Goal: Task Accomplishment & Management: Complete application form

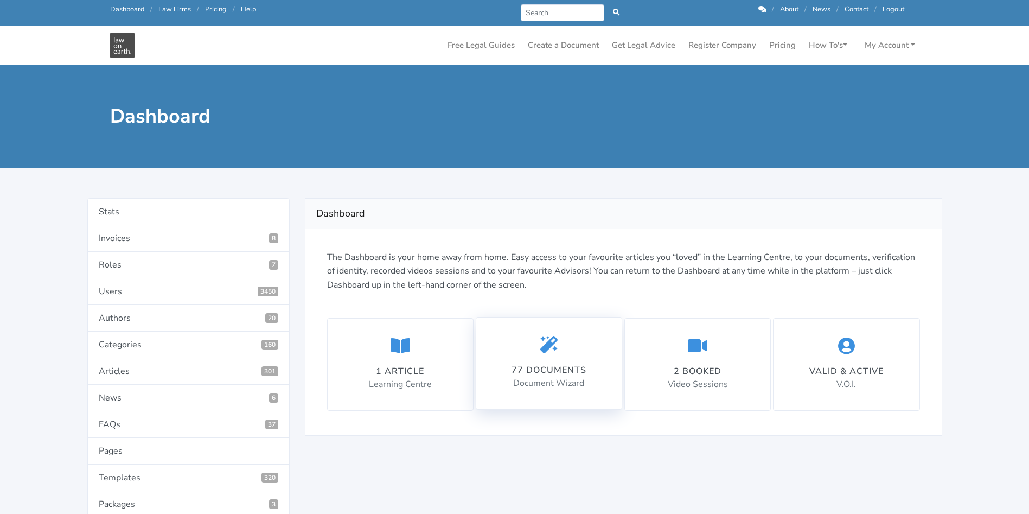
click at [532, 376] on div "77 documents Document Wizard" at bounding box center [548, 363] width 75 height 55
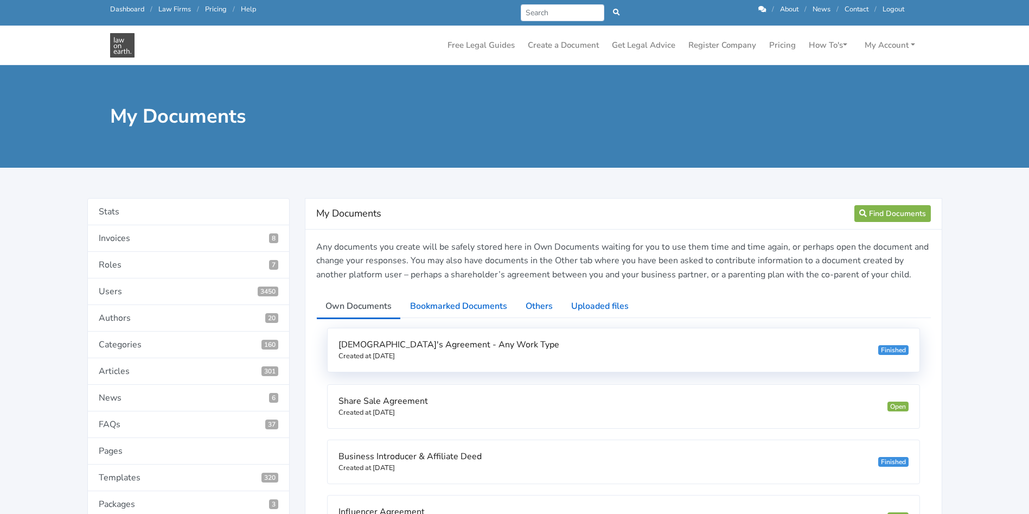
click at [521, 348] on span "[DEMOGRAPHIC_DATA]'s Agreement - Any Work Type" at bounding box center [448, 344] width 221 height 12
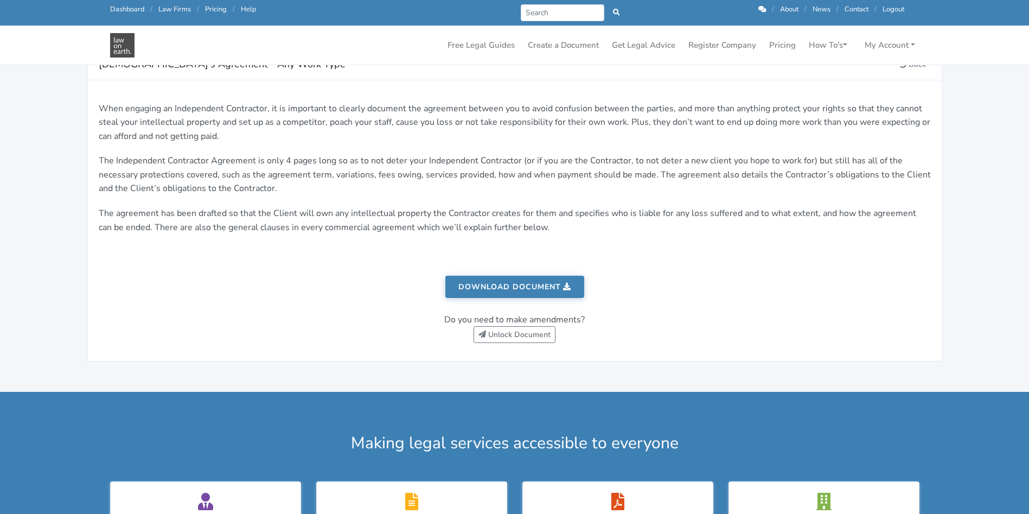
scroll to position [172, 0]
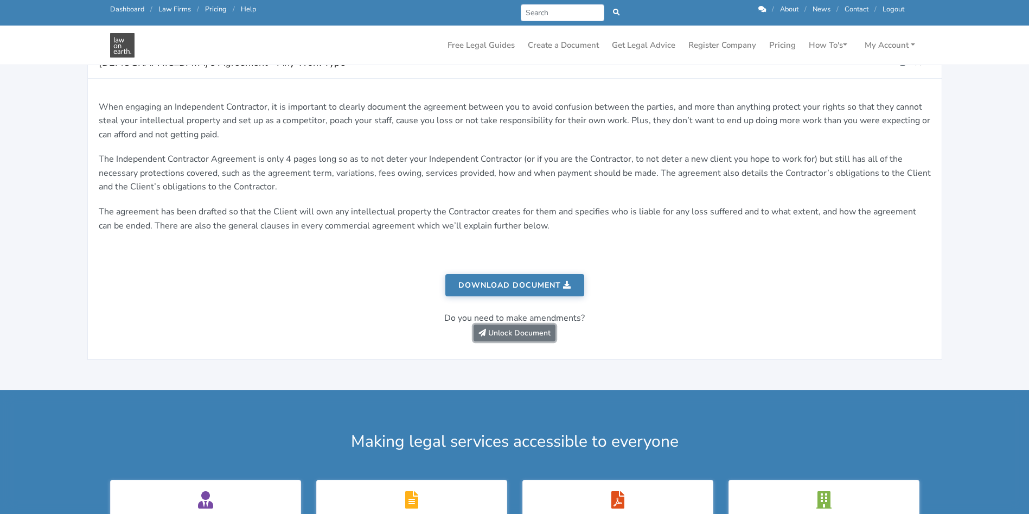
click at [547, 333] on link "Unlock Document" at bounding box center [514, 332] width 82 height 17
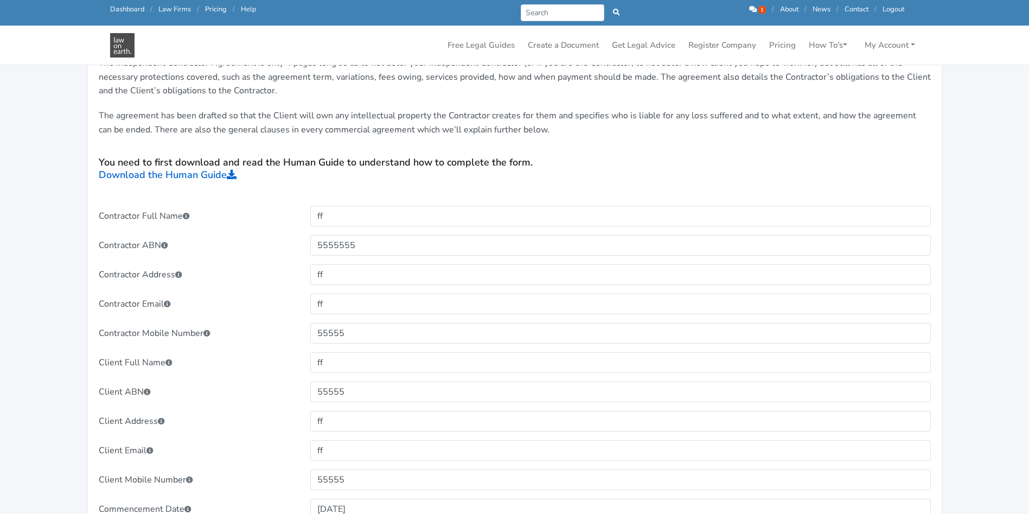
scroll to position [296, 0]
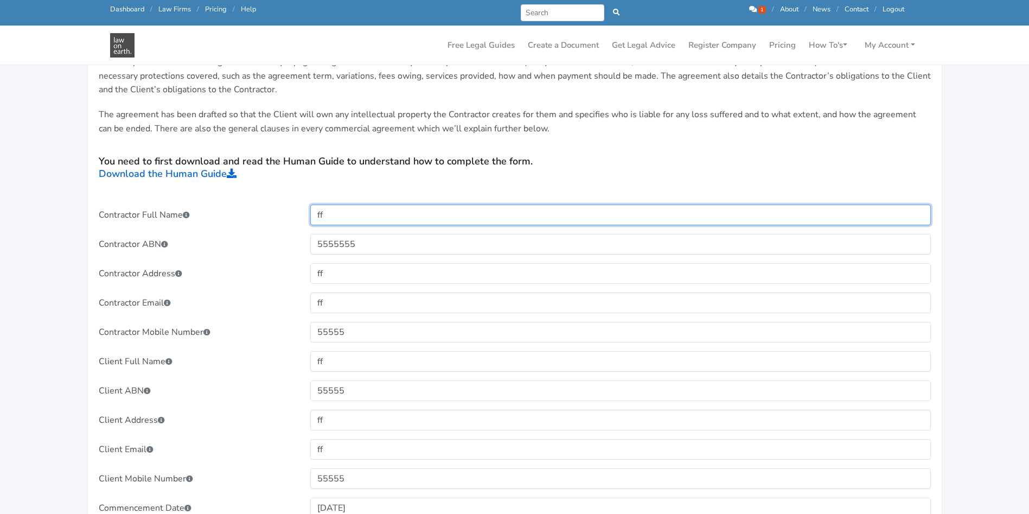
click at [392, 216] on input "ff" at bounding box center [620, 214] width 620 height 21
type input "f"
type input "[PERSON_NAME]"
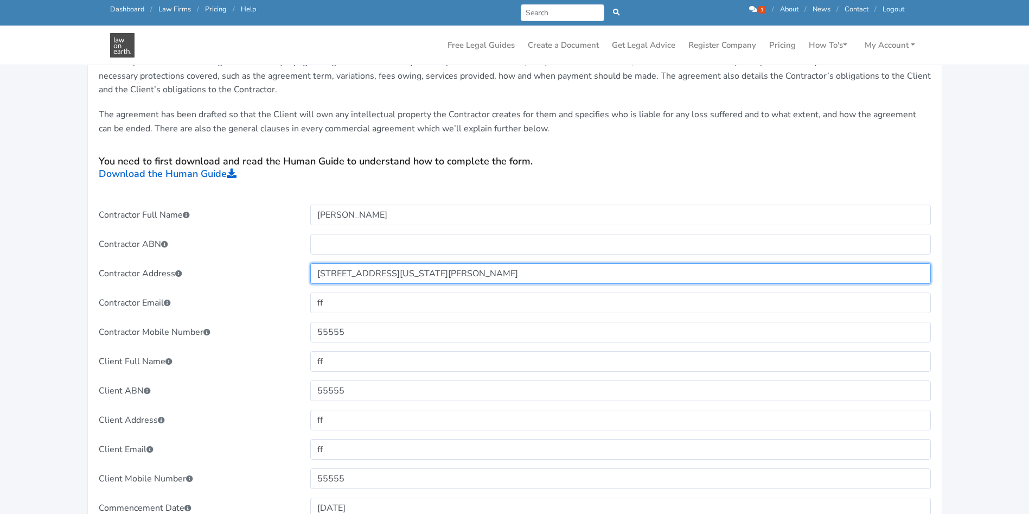
type input "17 Missouri Street, Kearns NSW 2558"
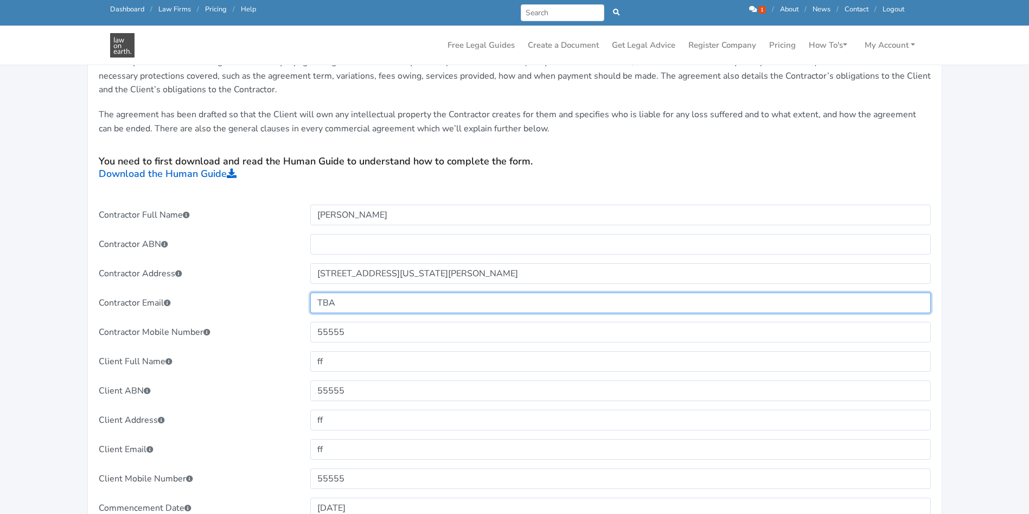
type input "TBA"
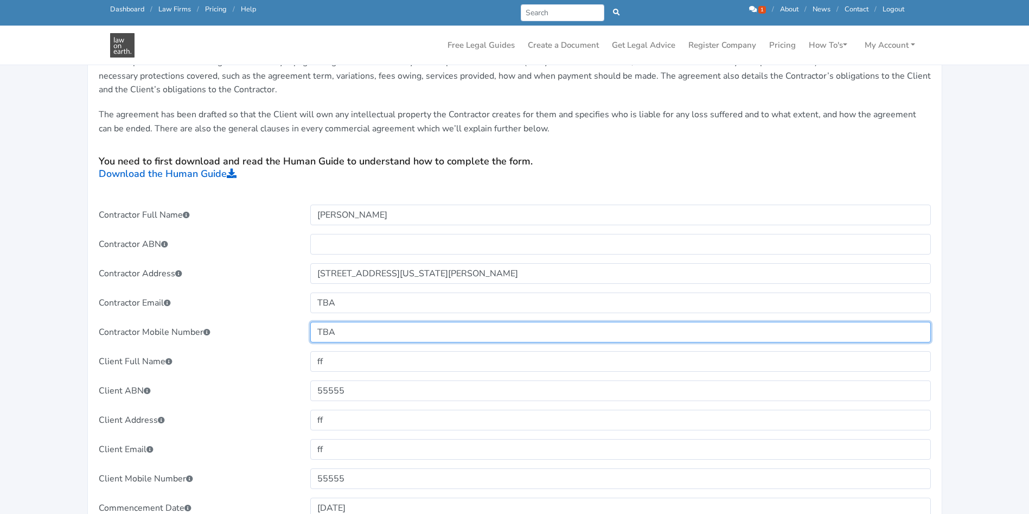
type input "TBA"
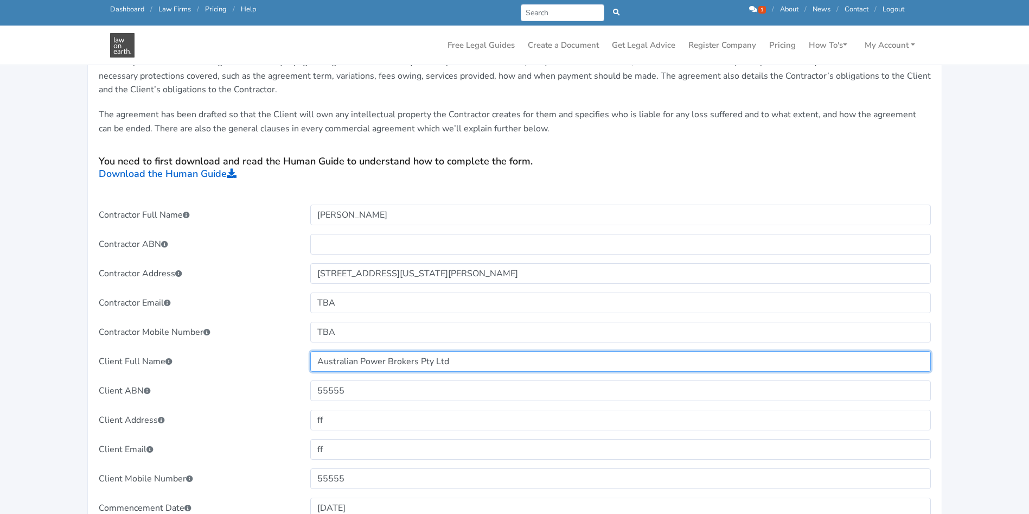
type input "Australian Power Brokers Pty Ltd"
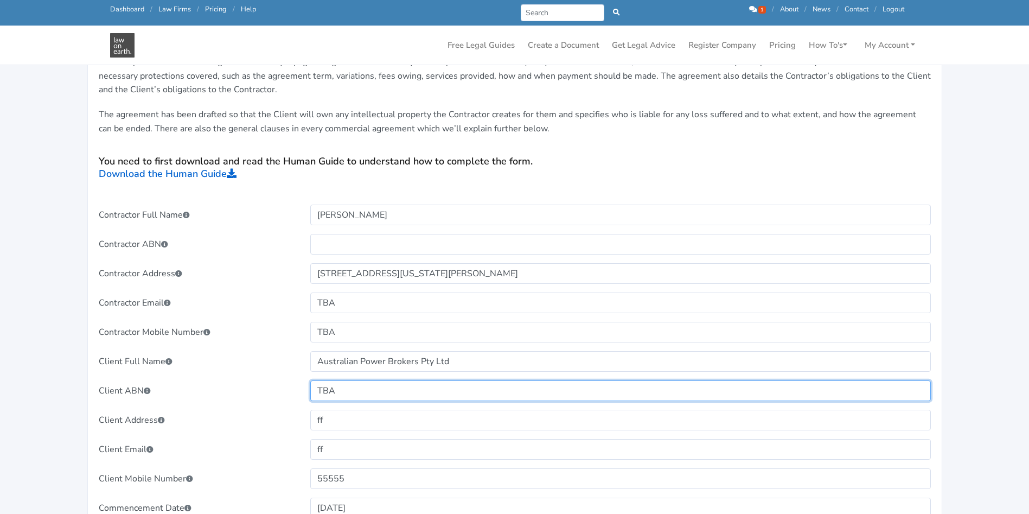
click at [349, 397] on input "TBA" at bounding box center [620, 390] width 620 height 21
type input "T"
paste input "12 665 677 314"
type input "12 665 677 314"
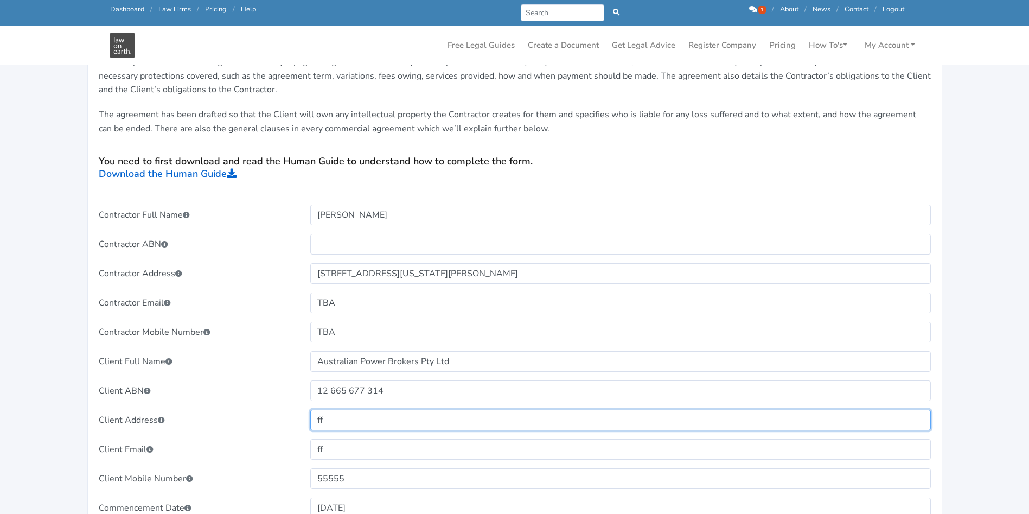
click at [415, 422] on input "ff" at bounding box center [620, 419] width 620 height 21
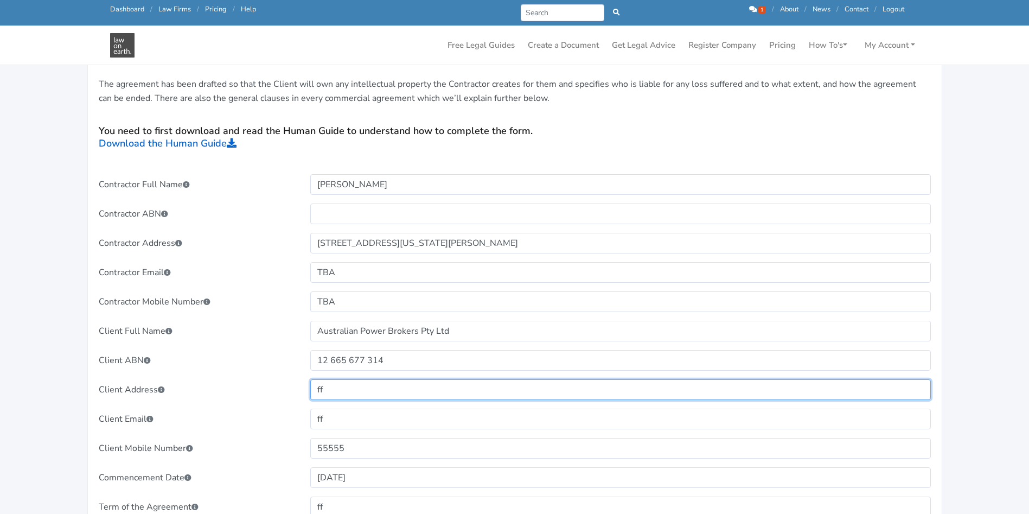
type input "f"
type input "TBA"
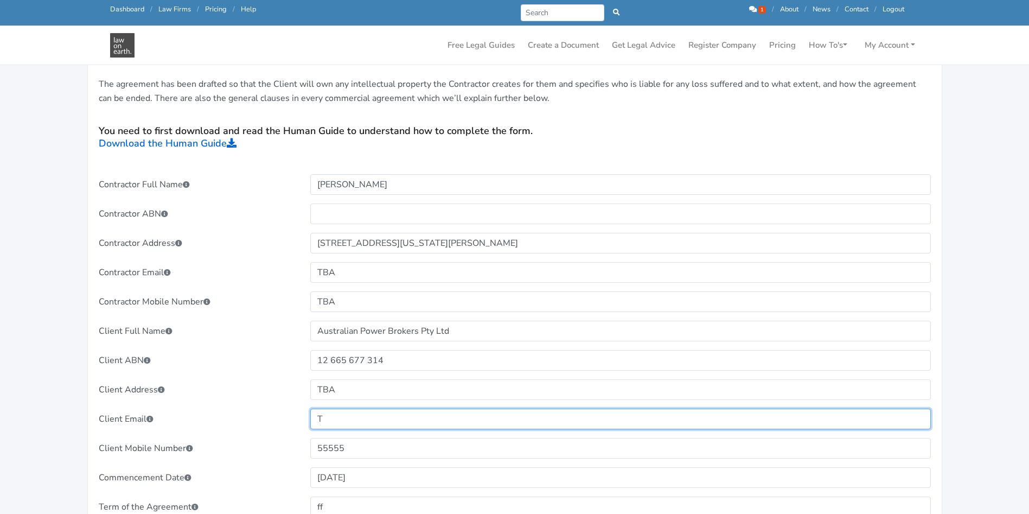
scroll to position [338, 0]
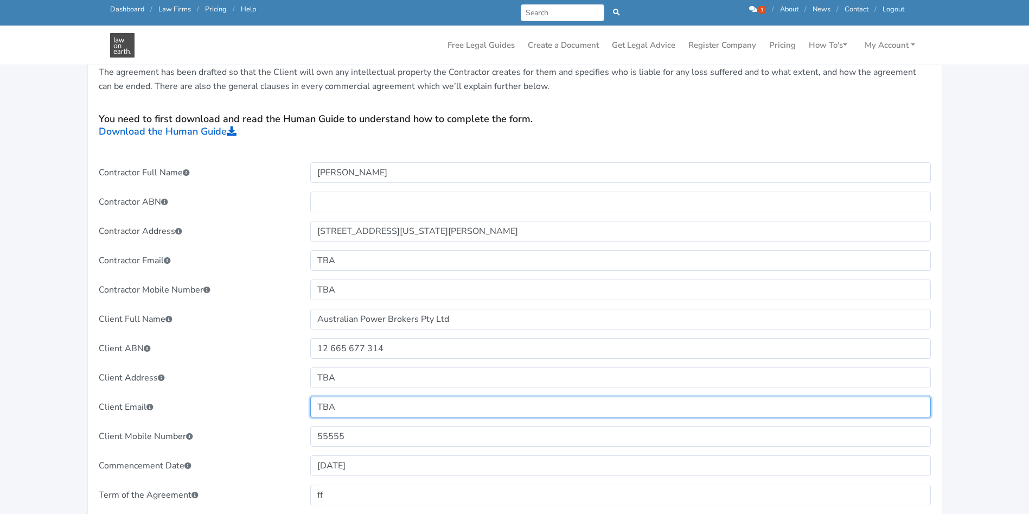
type input "TBA"
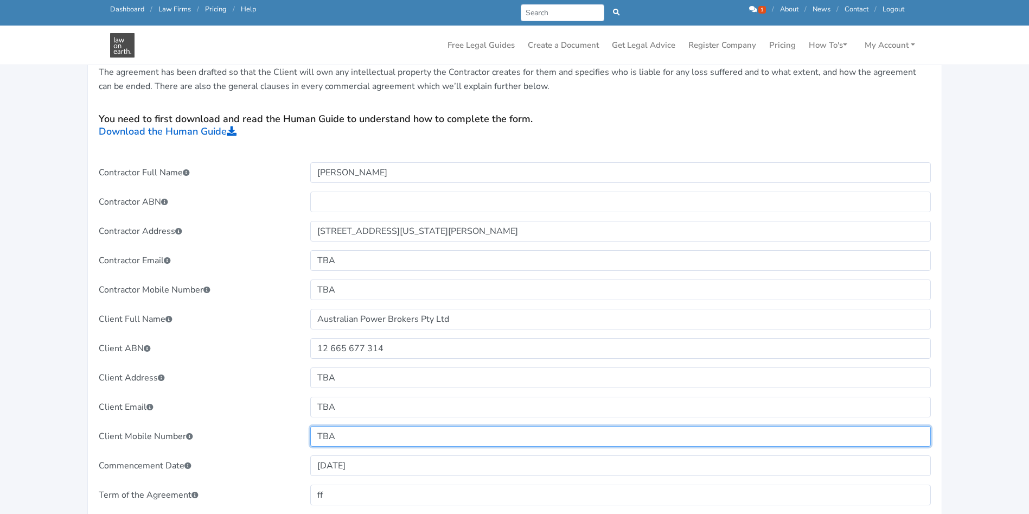
type input "TBA"
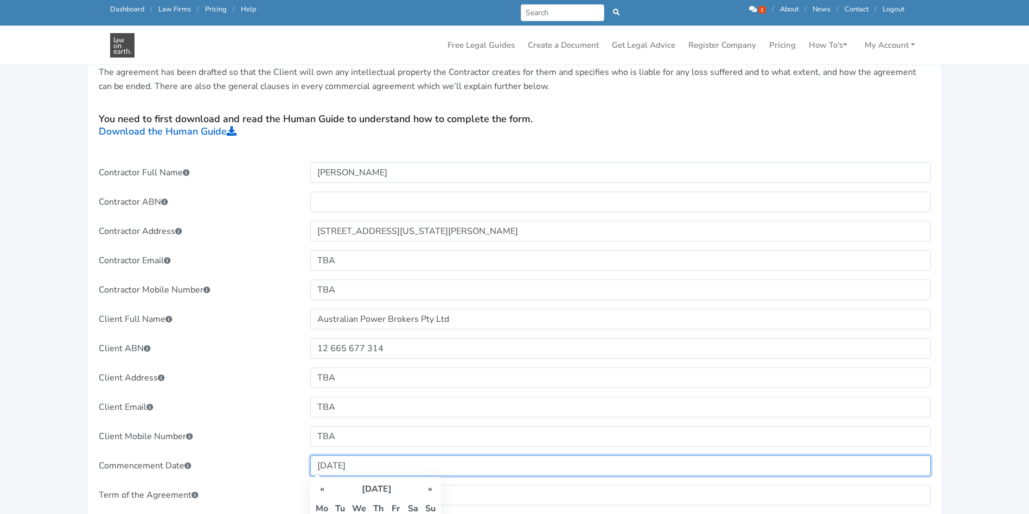
click at [377, 465] on input "25/09/2025" at bounding box center [620, 465] width 620 height 21
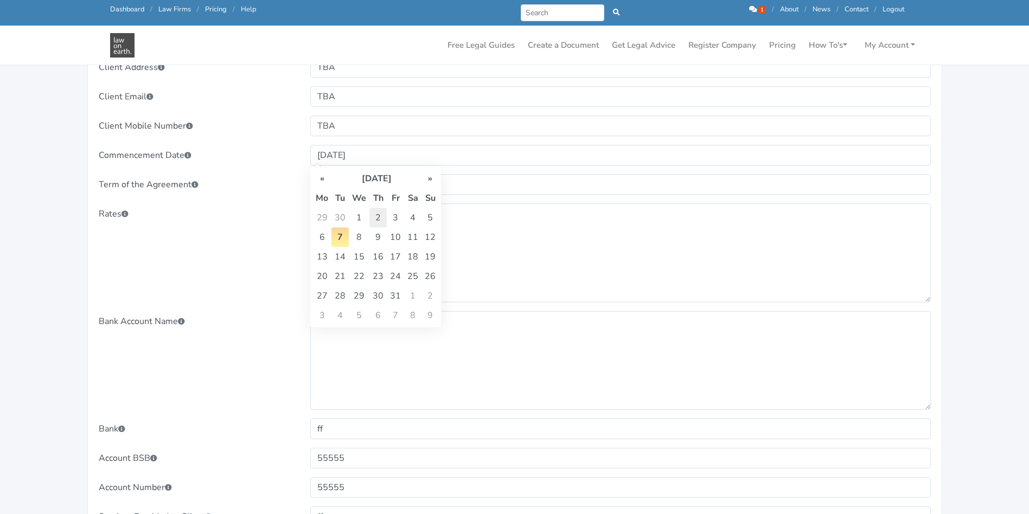
scroll to position [630, 0]
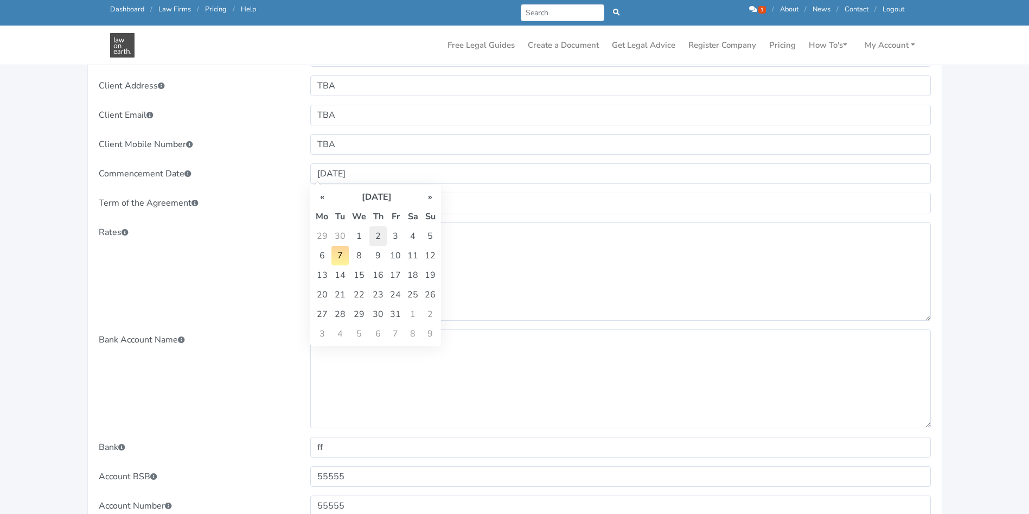
click at [254, 343] on div "Bank Account Name" at bounding box center [197, 378] width 212 height 99
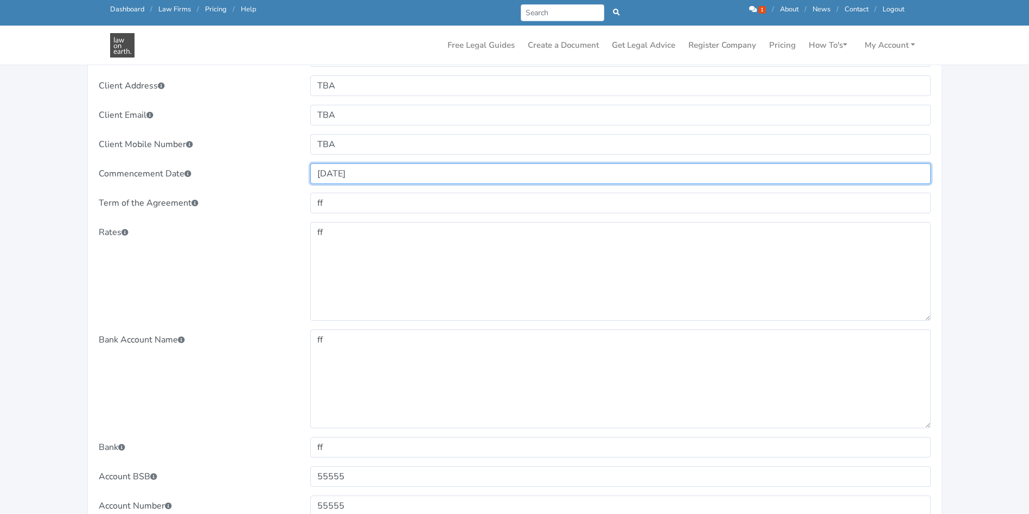
click at [544, 170] on input "25/09/2025" at bounding box center [620, 173] width 620 height 21
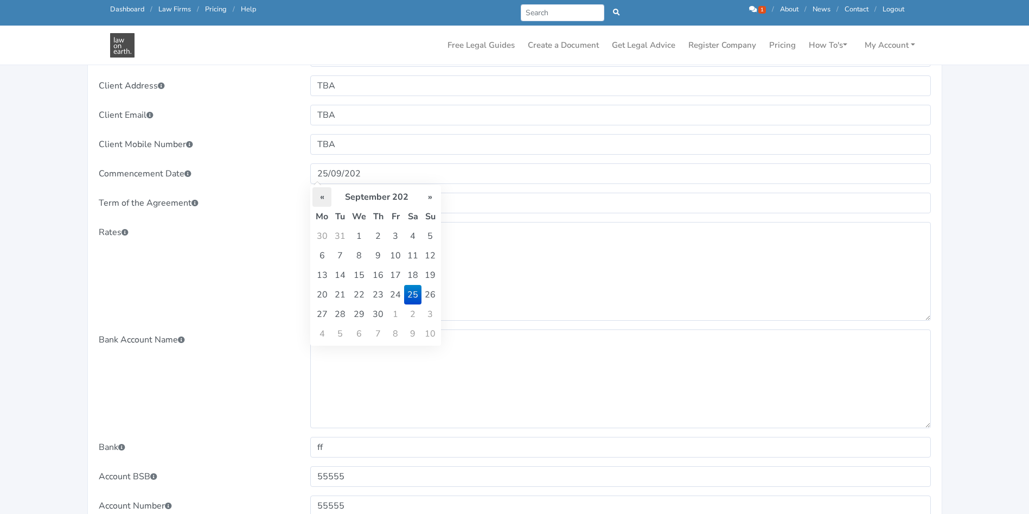
click at [322, 196] on th "«" at bounding box center [321, 197] width 19 height 20
click at [427, 197] on th "»" at bounding box center [429, 197] width 17 height 20
click at [320, 278] on td "11" at bounding box center [321, 275] width 19 height 20
type input "11/10/202"
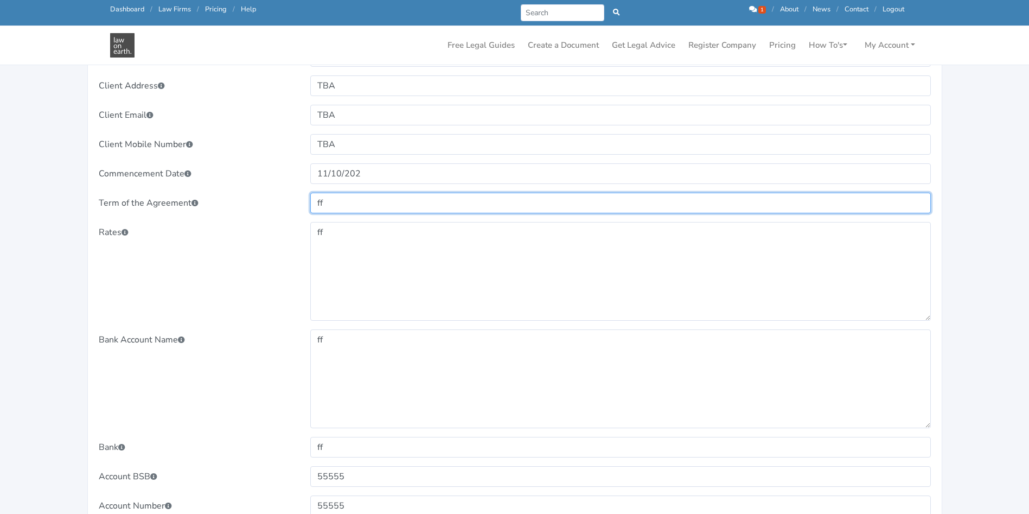
click at [353, 201] on input "ff" at bounding box center [620, 202] width 620 height 21
type input "f"
type input "12 Months"
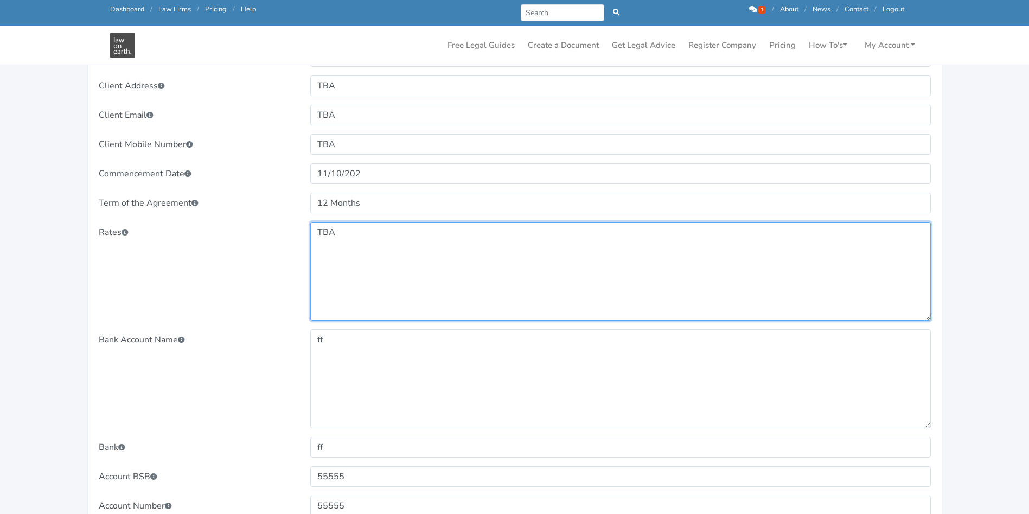
type textarea "TBA"
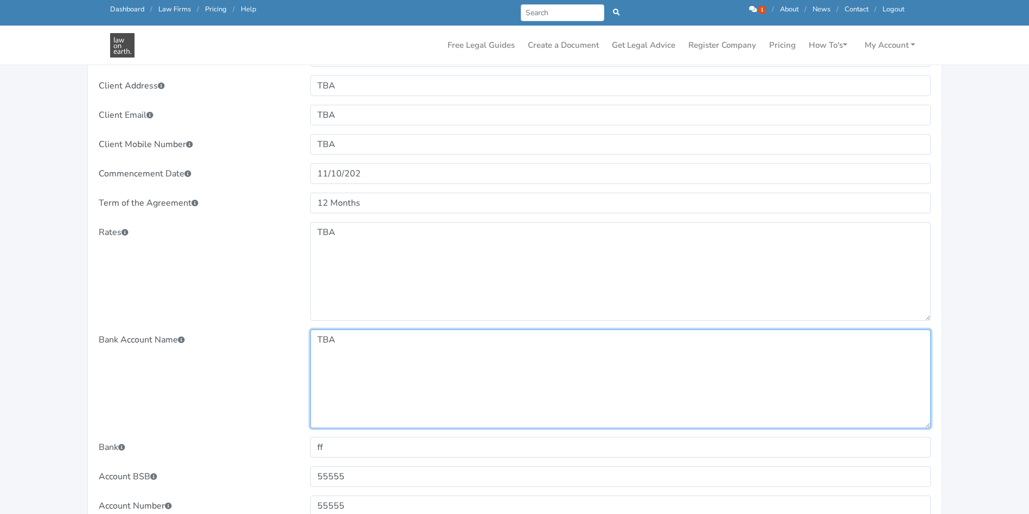
type textarea "TBA"
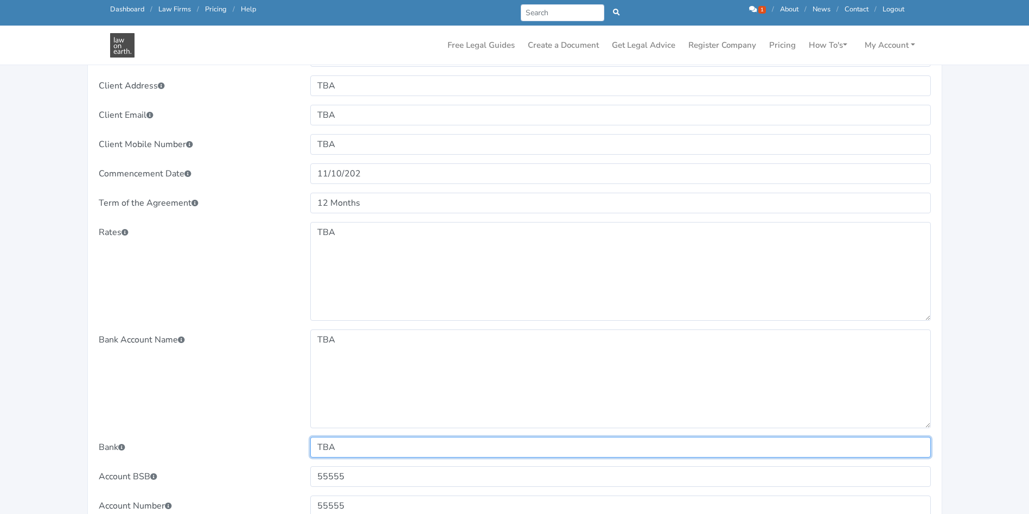
type input "TBA"
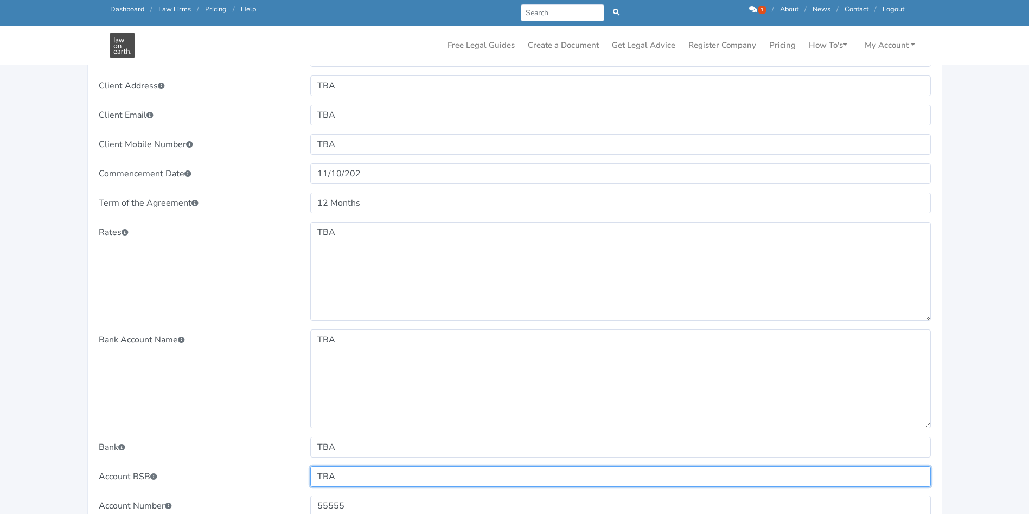
type input "TBA"
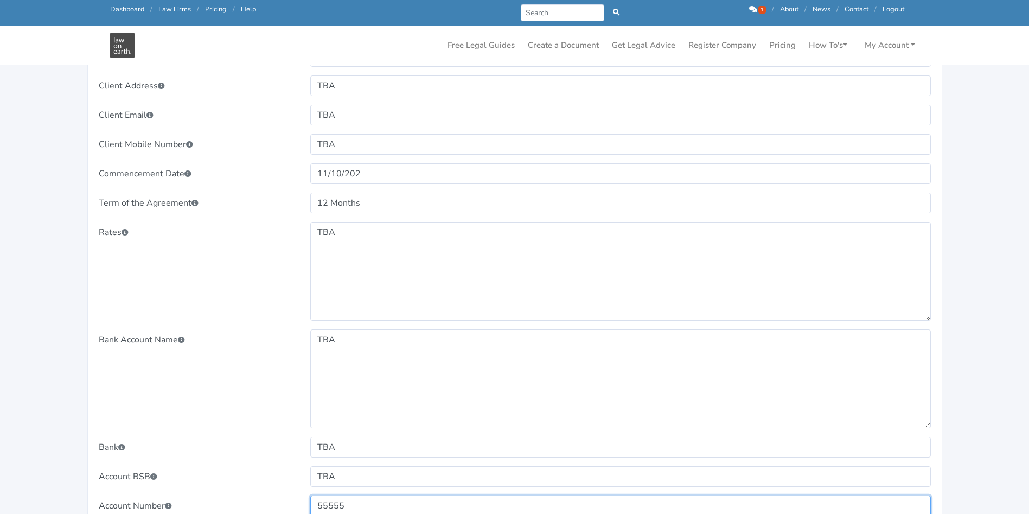
scroll to position [632, 0]
type input "TBA"
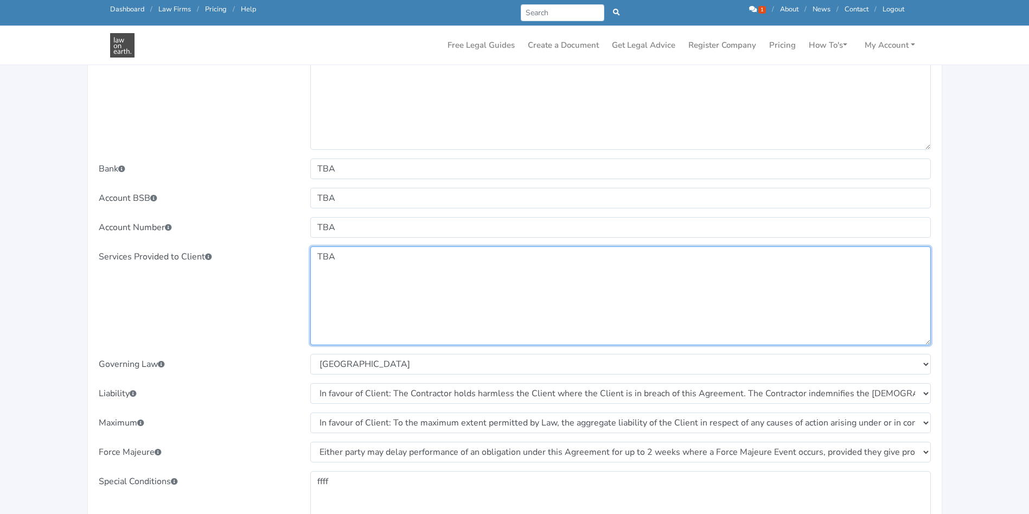
click at [549, 271] on textarea "ff" at bounding box center [620, 295] width 620 height 99
type textarea "T"
paste textarea "Develop and manage budgets for marketing and sales activities with the Eon dire…"
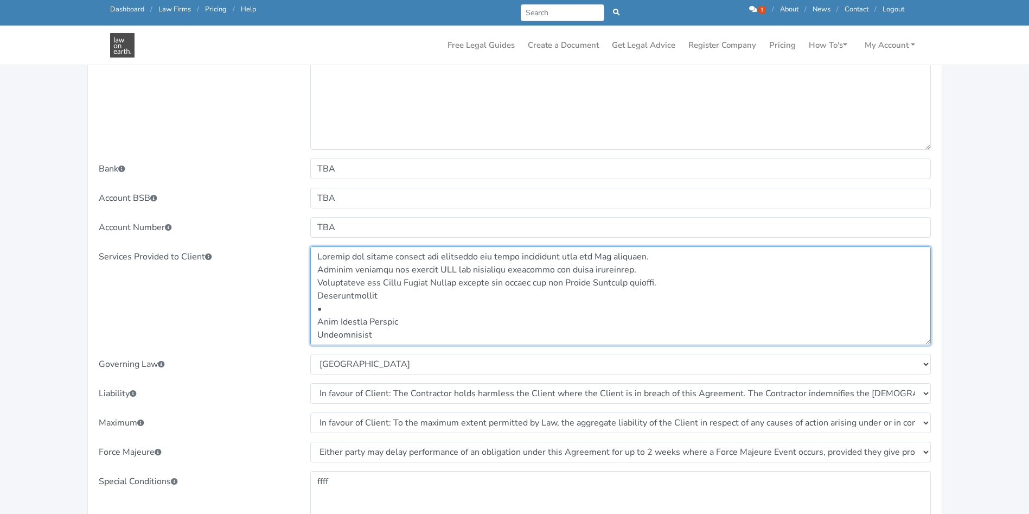
scroll to position [322, 0]
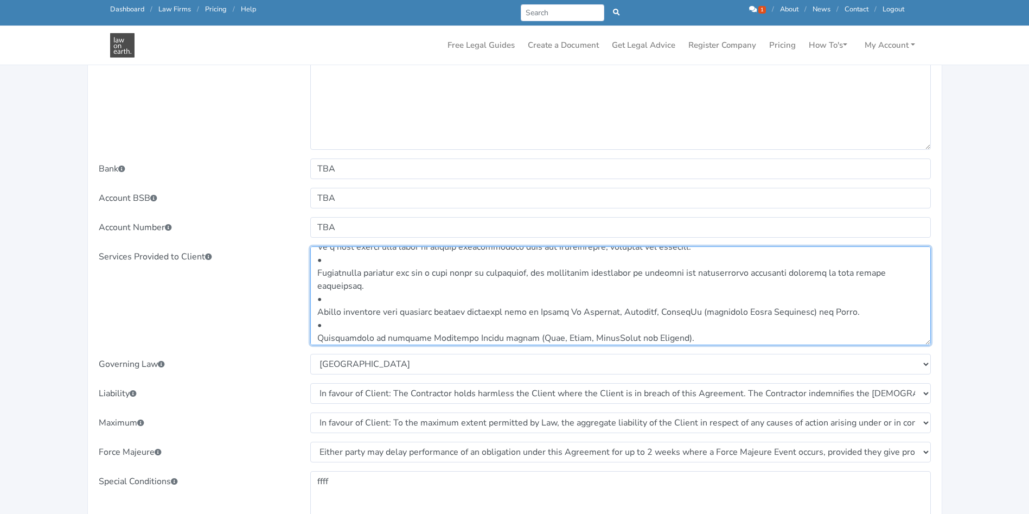
type textarea "Develop and manage budgets for marketing and sales activities with the Eon dire…"
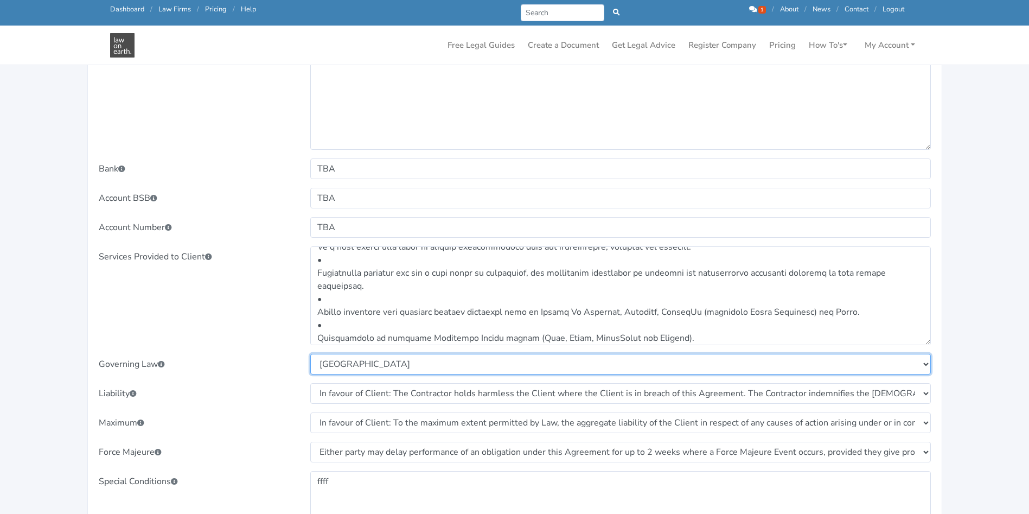
click at [485, 368] on select "Select New South Wales Victoria Queensland Tasmania South Australia Western Aus…" at bounding box center [620, 364] width 620 height 21
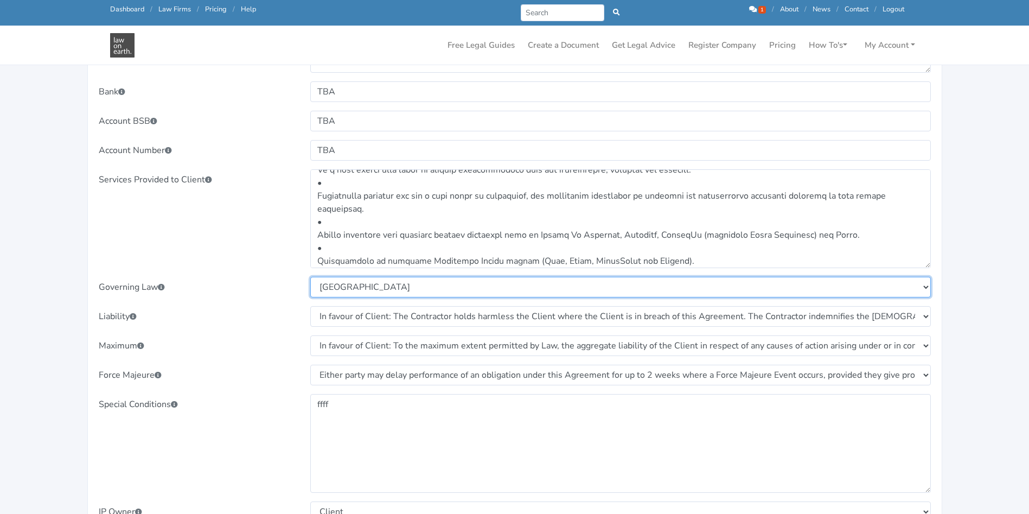
scroll to position [986, 0]
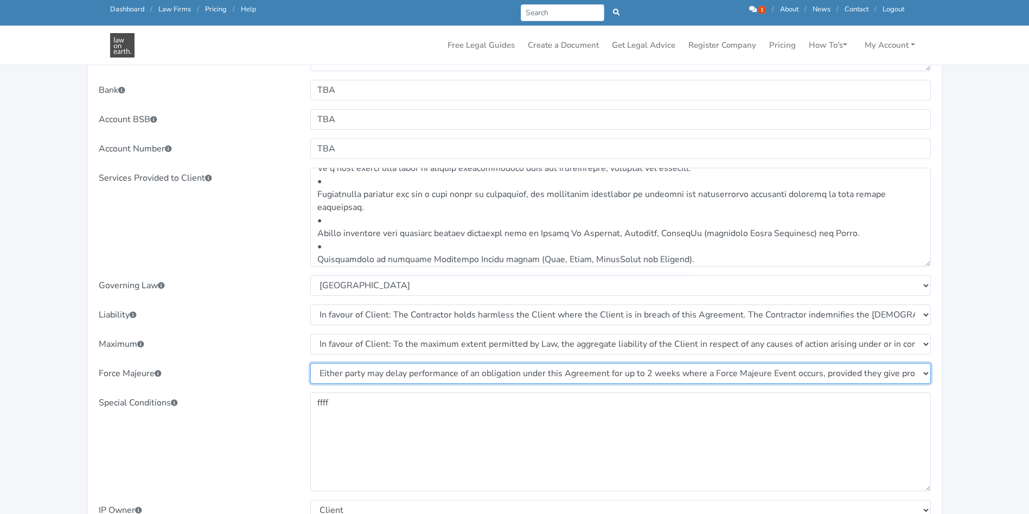
click at [477, 375] on select "Select No Force Majeure provisions apply to this Agreement and both parties mus…" at bounding box center [620, 373] width 620 height 21
select select "Either party may delay performance of an obligation under this Agreement for up…"
click at [310, 363] on select "Select No Force Majeure provisions apply to this Agreement and both parties mus…" at bounding box center [620, 373] width 620 height 21
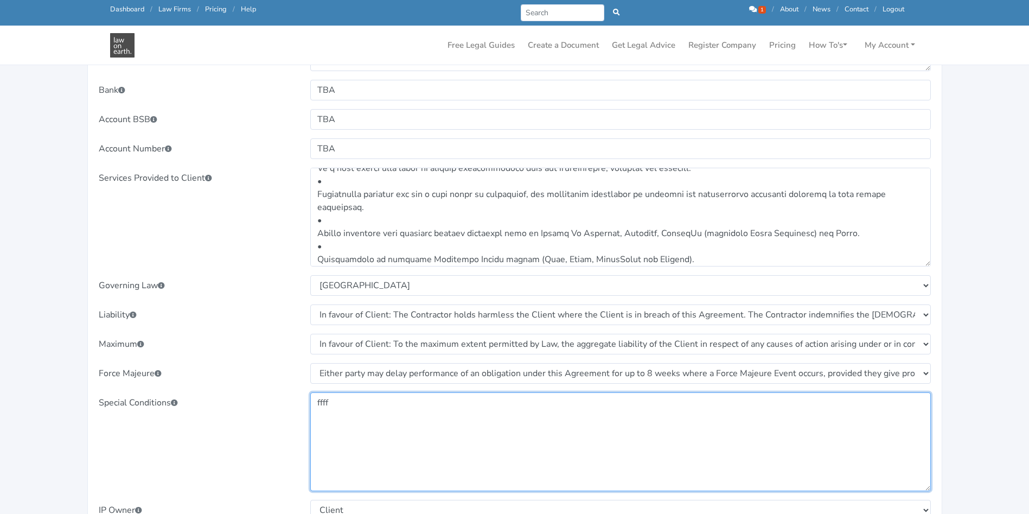
click at [398, 405] on textarea "ffff" at bounding box center [620, 441] width 620 height 99
type textarea "f"
paste textarea "Amount of Commission The commission payable to you expressed by the following f…"
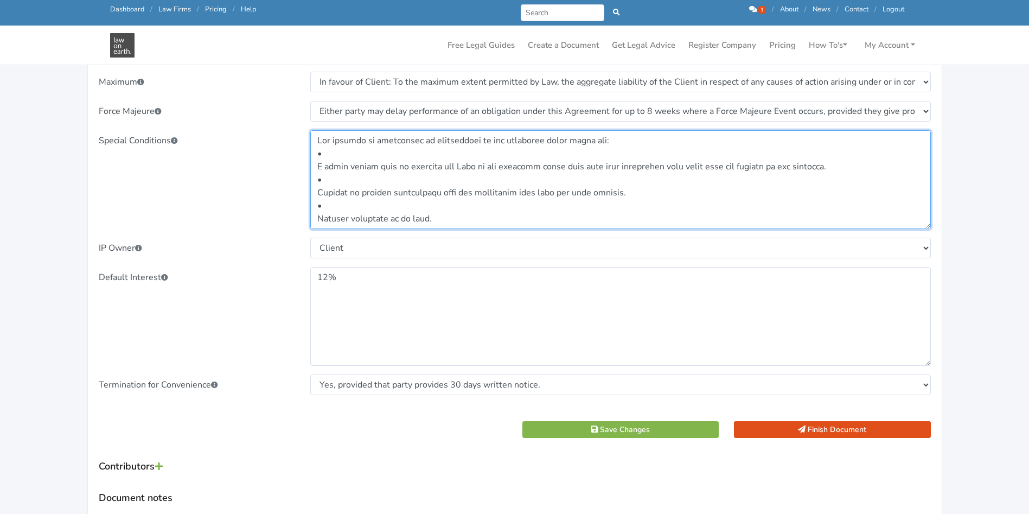
scroll to position [1262, 0]
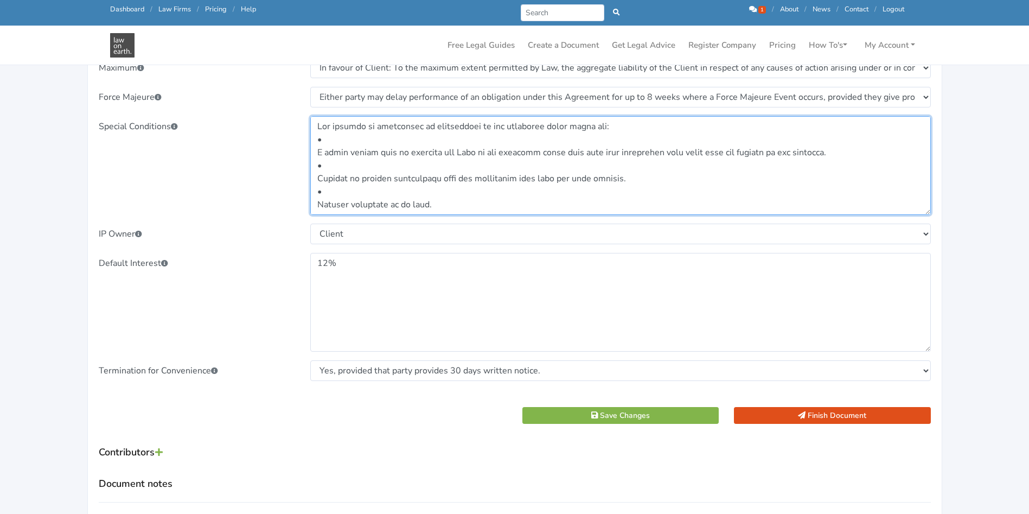
type textarea "Amount of Commission The commission payable to you expressed by the following f…"
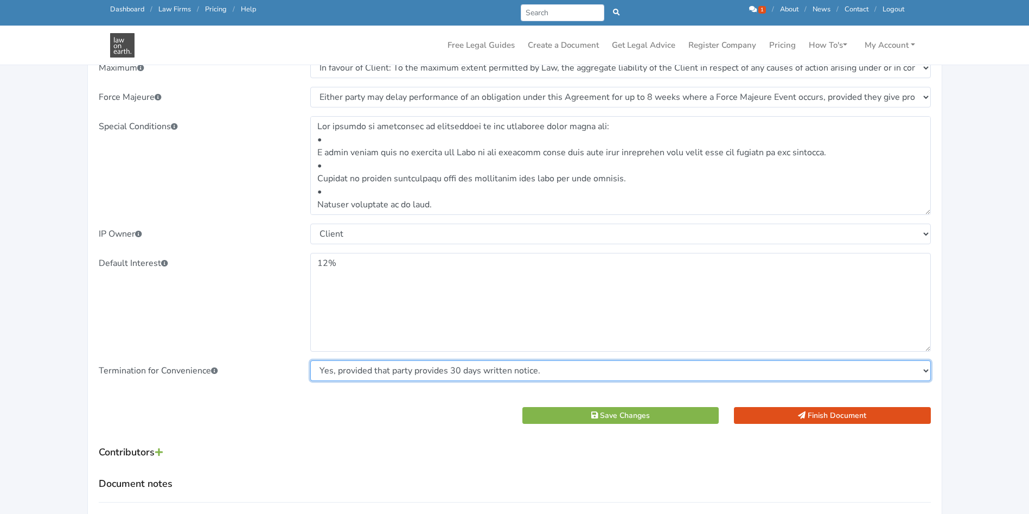
click at [409, 370] on select "Select No, neither party is entitled to terminate the Agreement for convenience…" at bounding box center [620, 370] width 620 height 21
select select "Yes, provided that party provides 60 days written notice."
click at [310, 360] on select "Select No, neither party is entitled to terminate the Agreement for convenience…" at bounding box center [620, 370] width 620 height 21
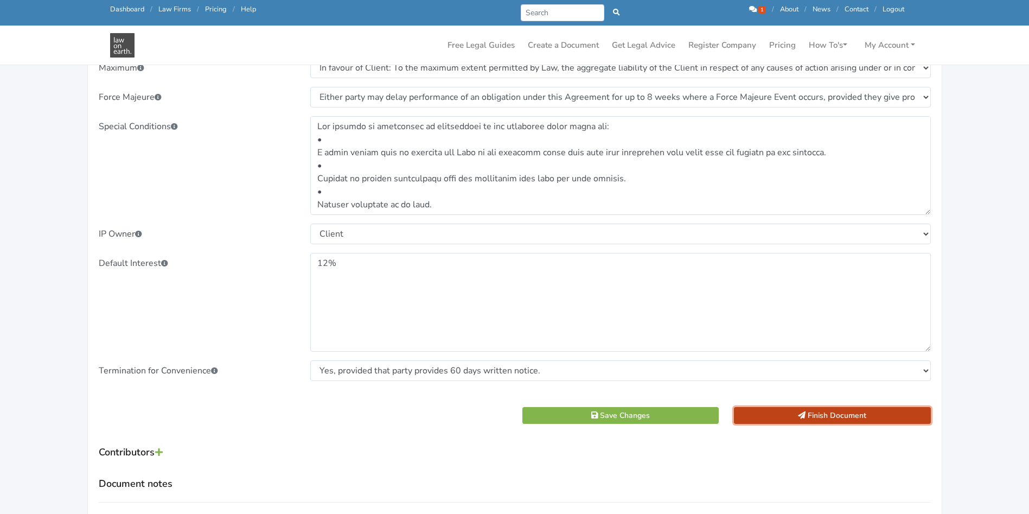
click at [825, 414] on button "Finish Document" at bounding box center [832, 415] width 197 height 17
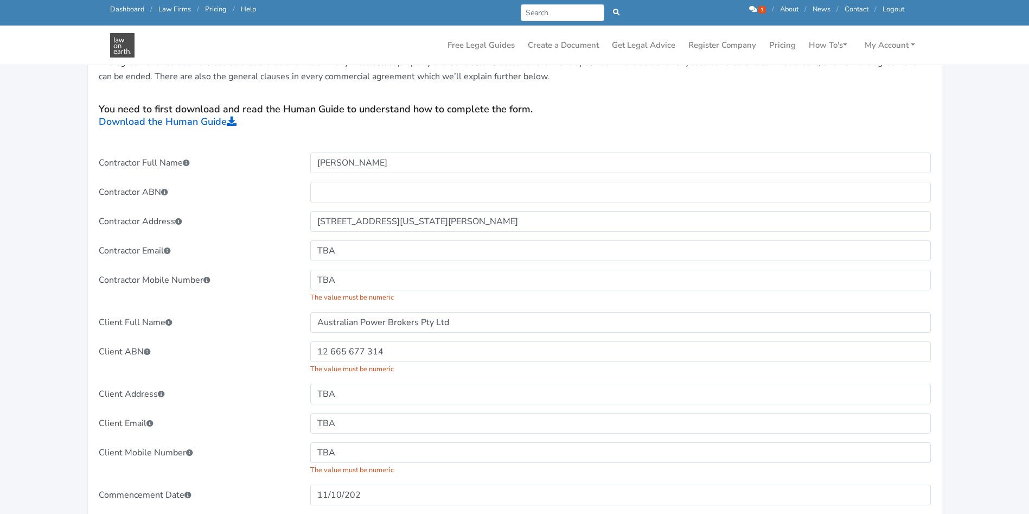
scroll to position [402, 0]
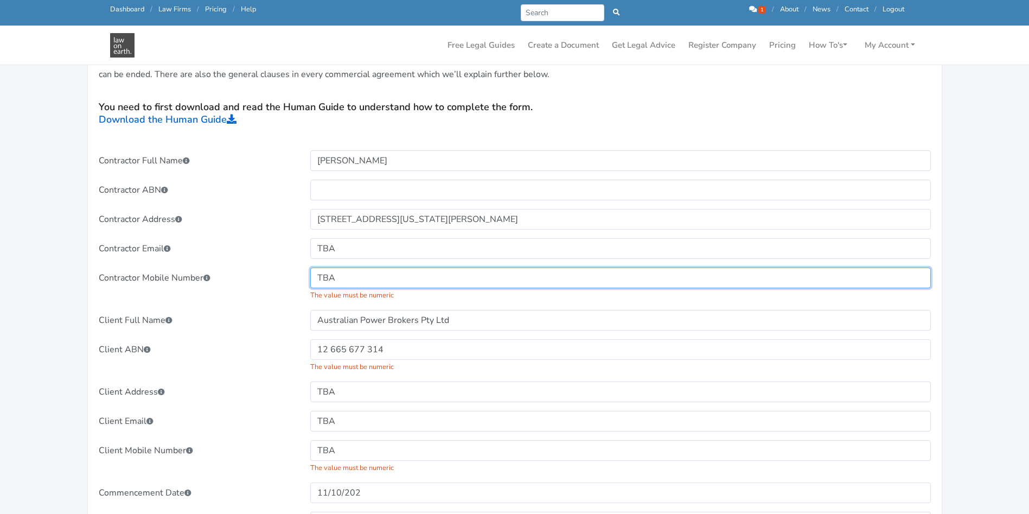
click at [358, 275] on input "TBA" at bounding box center [620, 277] width 620 height 21
type input "T"
type input "0000"
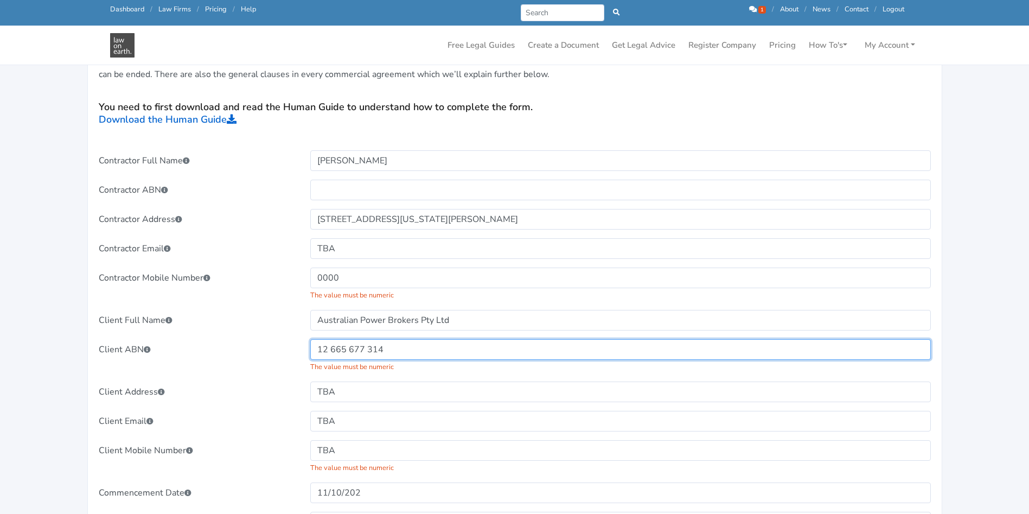
click at [331, 351] on input "12 665 677 314" at bounding box center [620, 349] width 620 height 21
click at [331, 351] on input "12665677 314" at bounding box center [620, 349] width 620 height 21
click at [362, 347] on input "12665677 314" at bounding box center [620, 349] width 620 height 21
type input "12665677314"
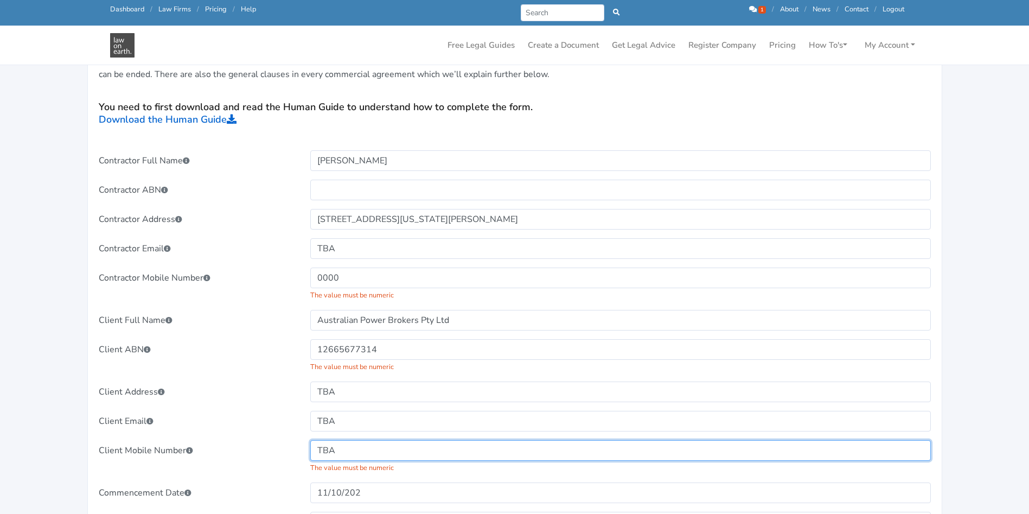
click at [346, 451] on input "TBA" at bounding box center [620, 450] width 620 height 21
type input "T"
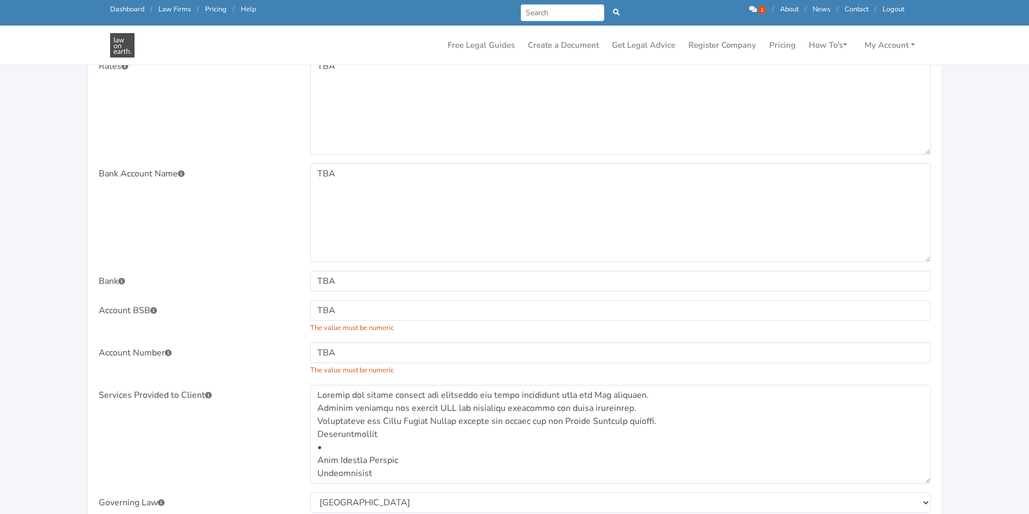
scroll to position [888, 0]
type input "0000"
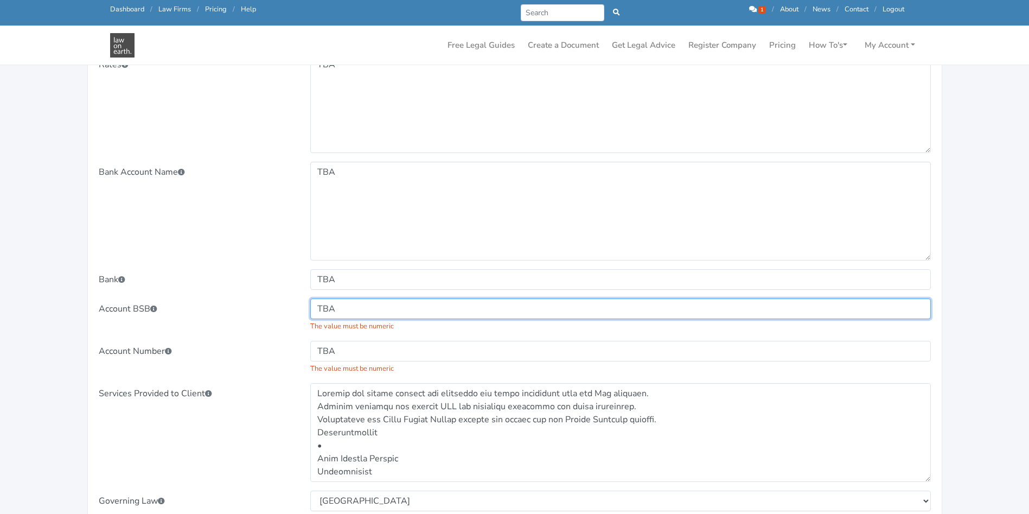
click at [344, 301] on input "TBA" at bounding box center [620, 308] width 620 height 21
type input "T"
type input "0000"
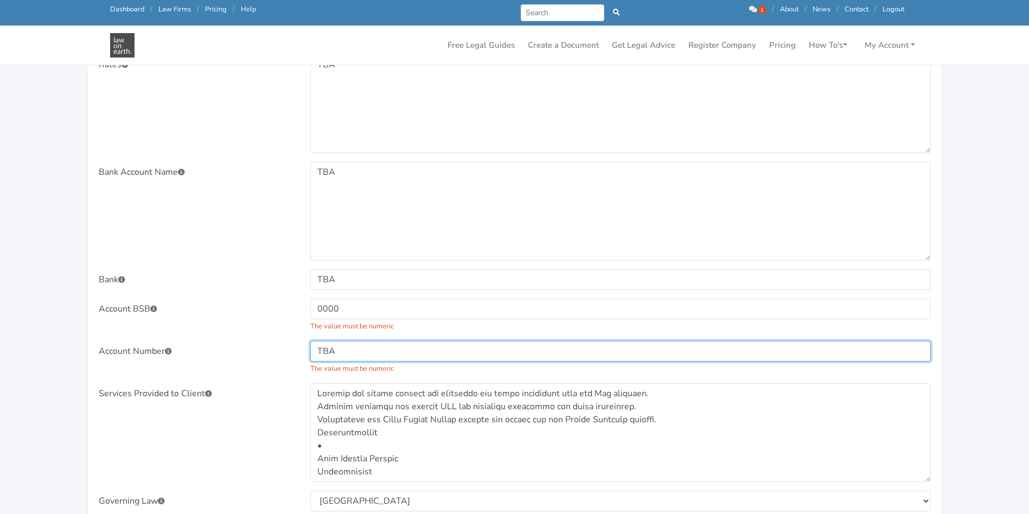
click at [348, 349] on input "TBA" at bounding box center [620, 351] width 620 height 21
type input "T"
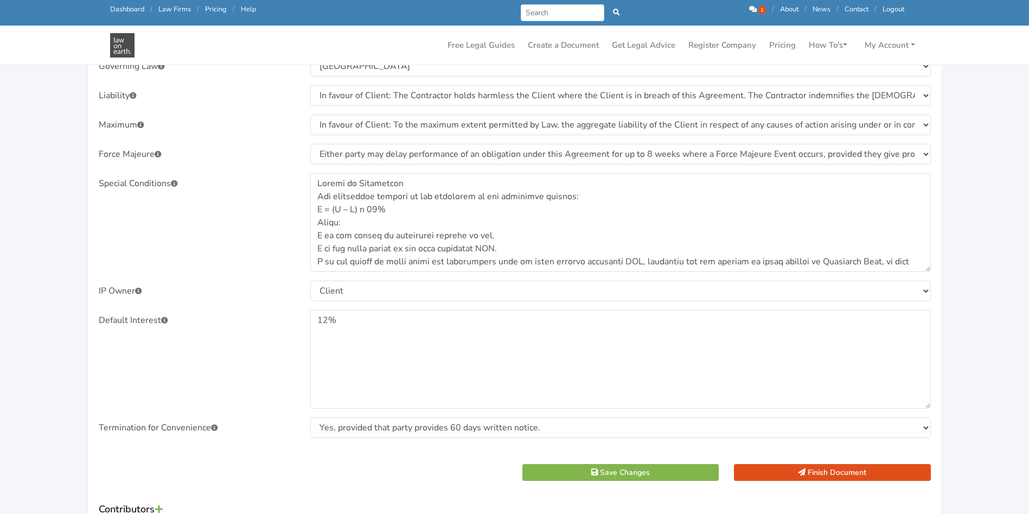
scroll to position [1324, 0]
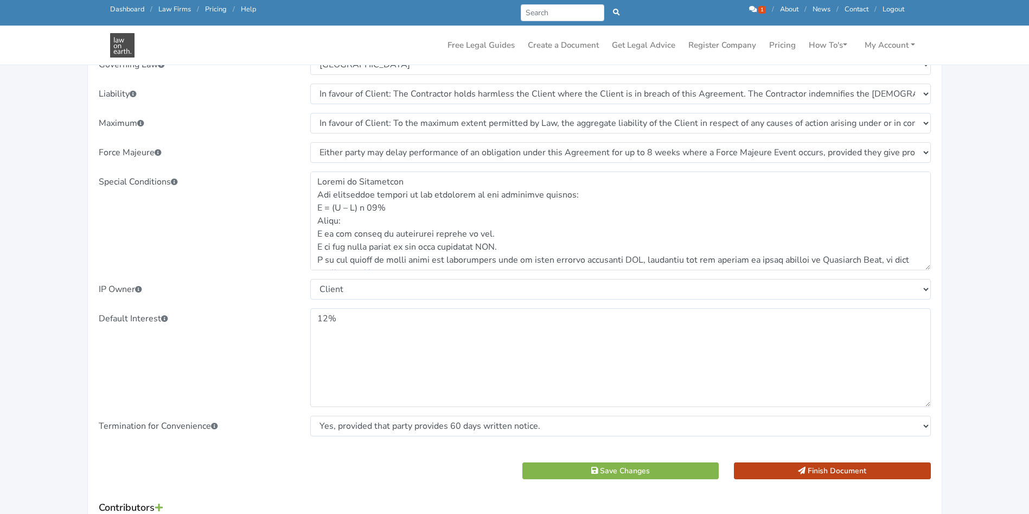
type input "0000"
click at [791, 473] on button "Finish Document" at bounding box center [832, 470] width 197 height 17
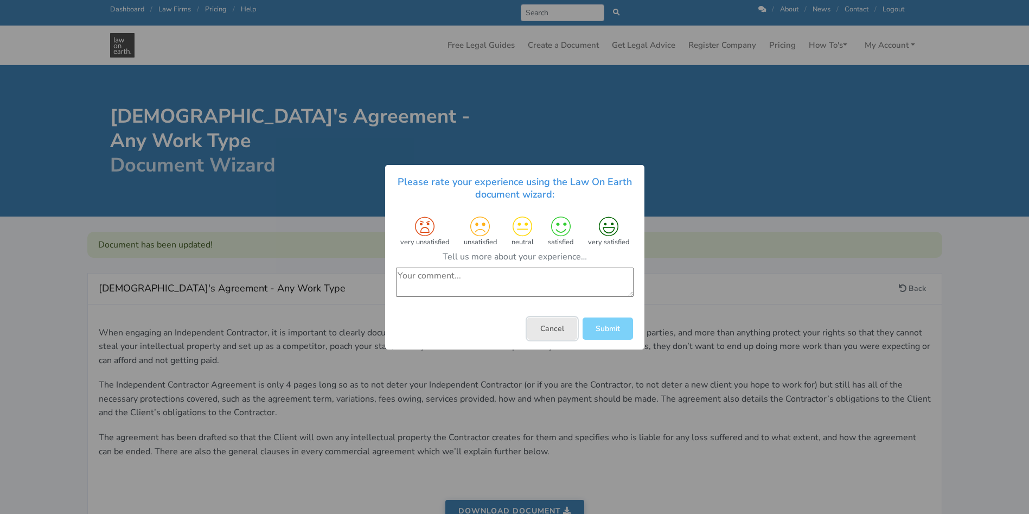
click at [548, 326] on button "Cancel" at bounding box center [552, 328] width 50 height 22
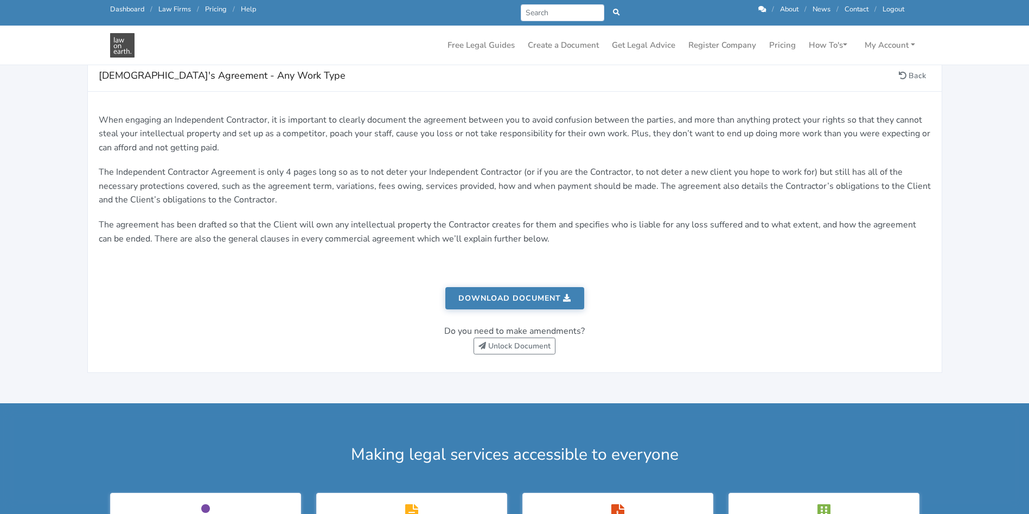
scroll to position [239, 0]
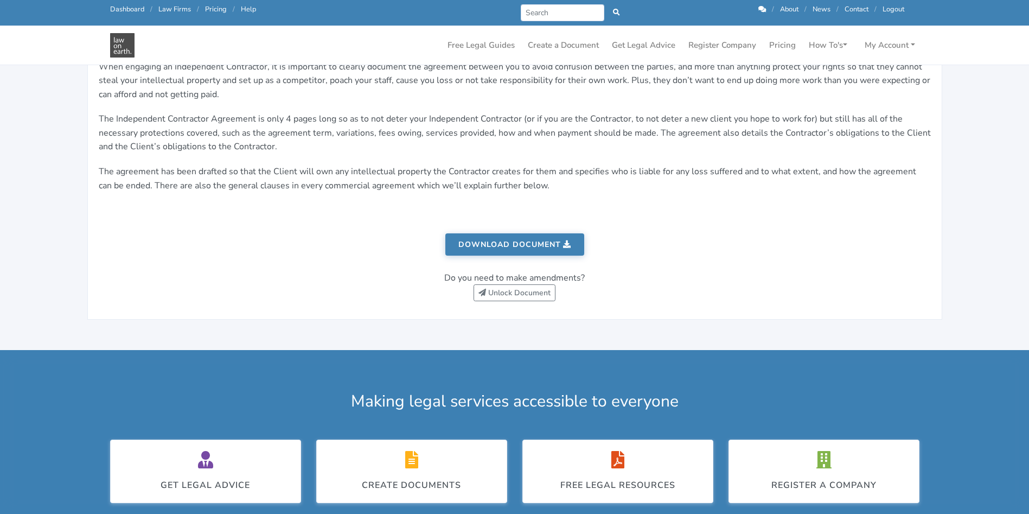
click at [522, 242] on link "Download document" at bounding box center [514, 244] width 139 height 22
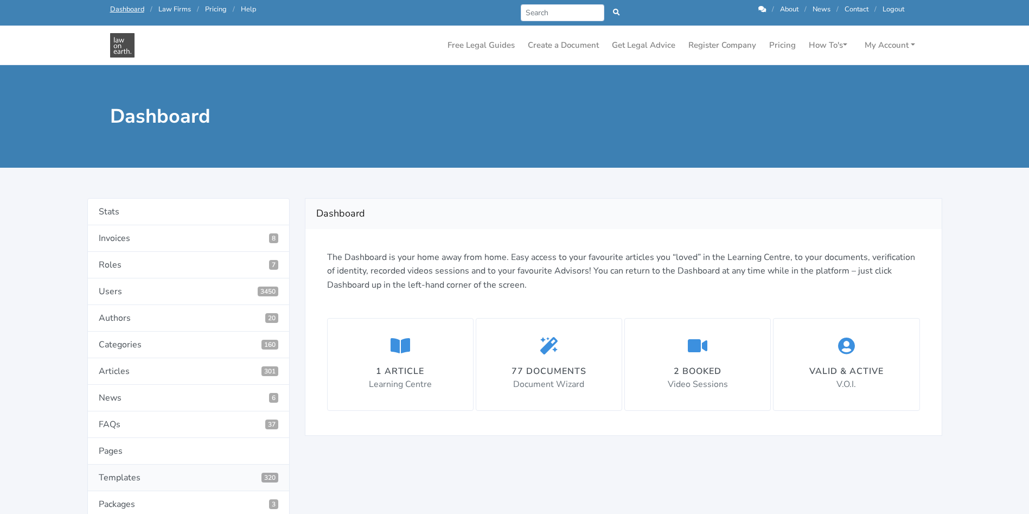
click at [141, 482] on link "Templates 320" at bounding box center [188, 477] width 202 height 27
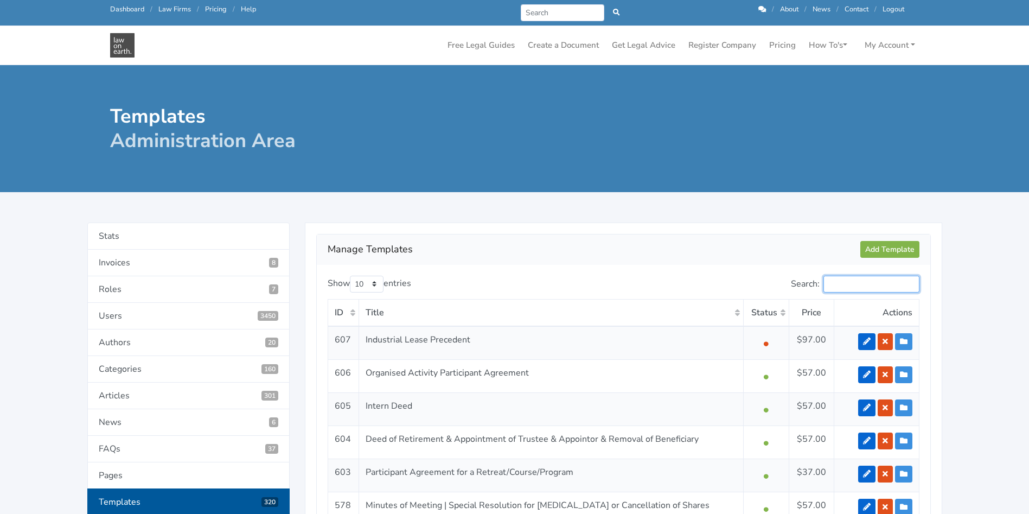
click at [849, 287] on input "Search:" at bounding box center [871, 283] width 96 height 17
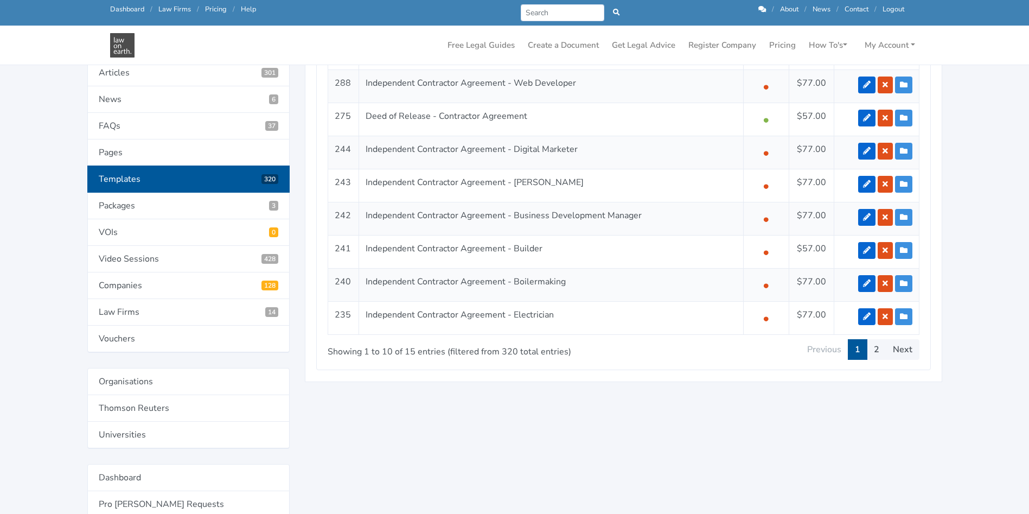
scroll to position [296, 0]
type input "contractor"
click at [876, 350] on link "2" at bounding box center [877, 348] width 20 height 21
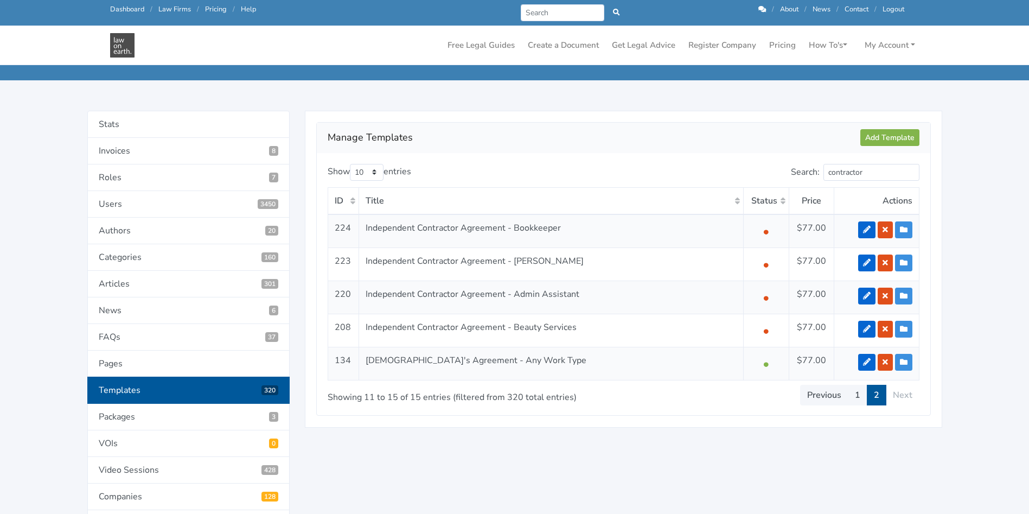
scroll to position [82, 0]
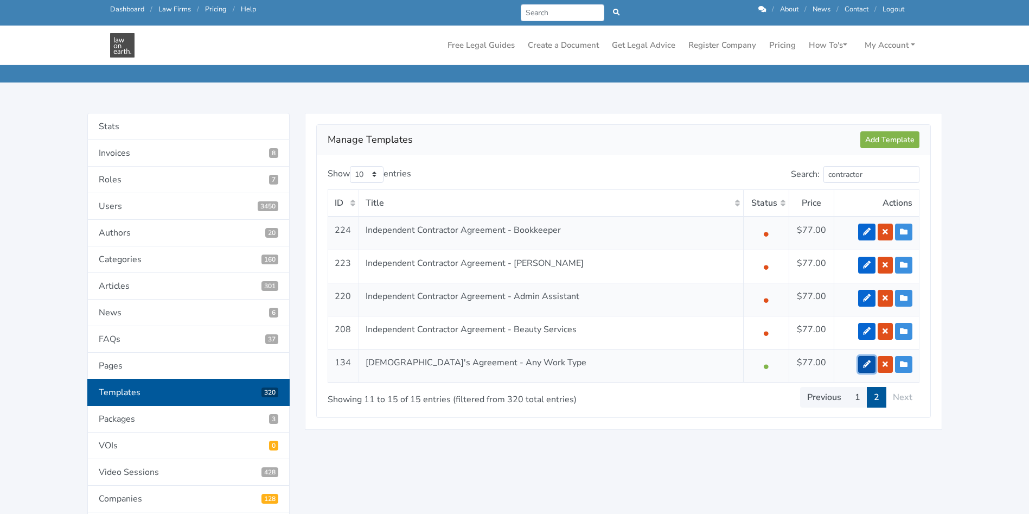
click at [865, 364] on icon at bounding box center [867, 364] width 8 height 8
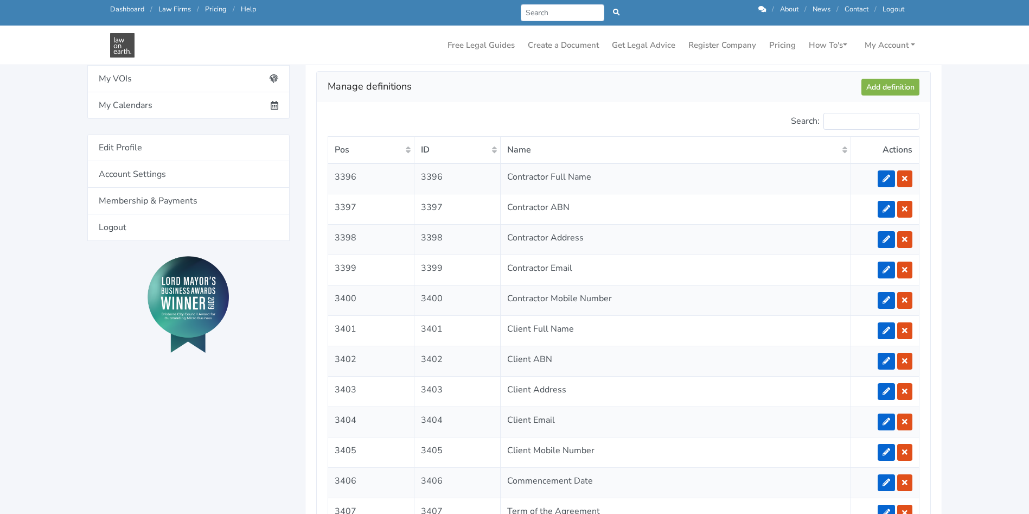
scroll to position [865, 0]
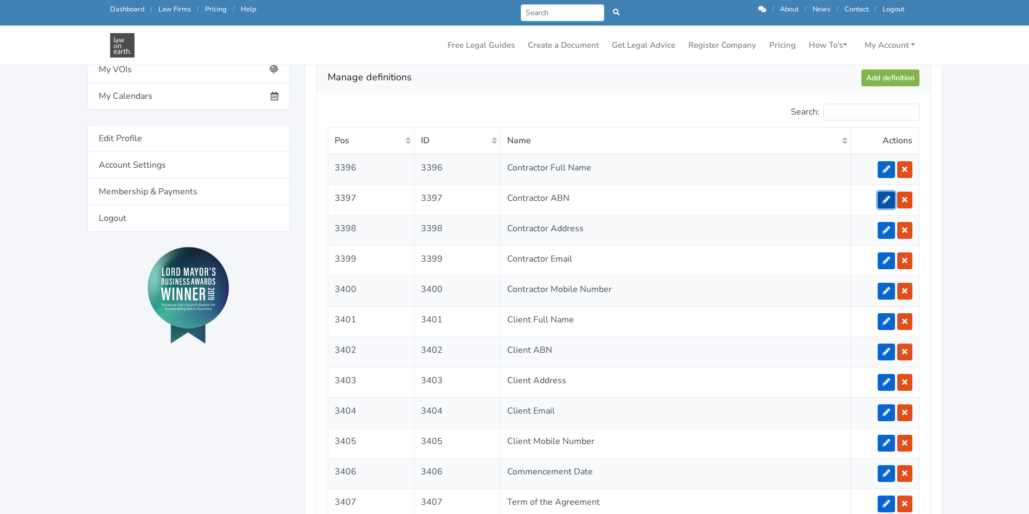
click at [884, 198] on icon at bounding box center [886, 200] width 8 height 8
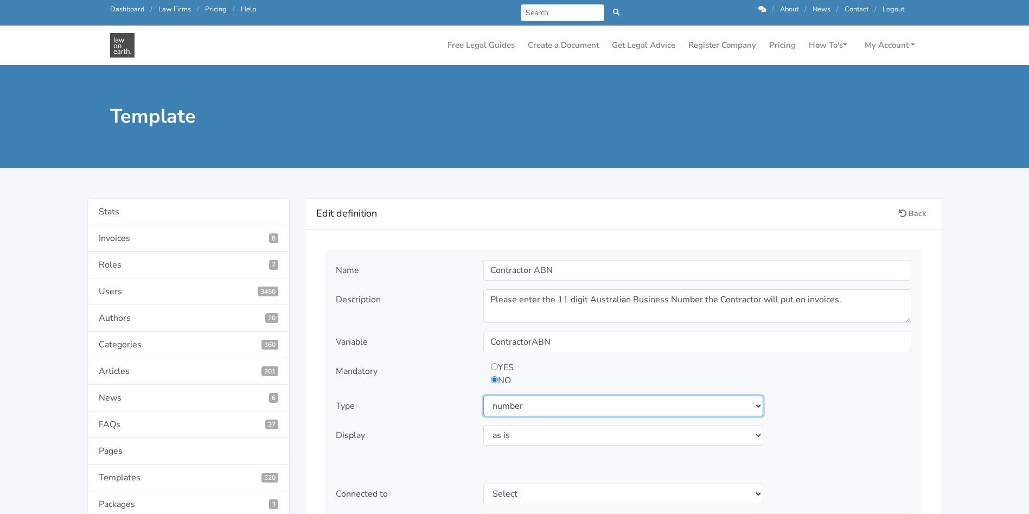
click at [619, 406] on select "Select type text textarea number checkbox compounded date select states" at bounding box center [623, 405] width 280 height 21
select select "text"
click at [483, 395] on select "Select type text textarea number checkbox compounded date select states" at bounding box center [623, 405] width 280 height 21
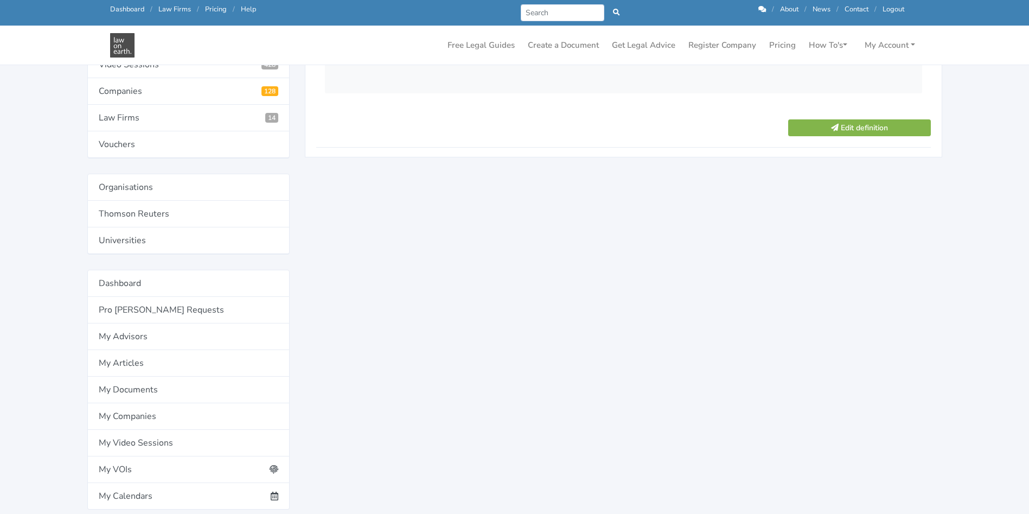
scroll to position [469, 0]
click at [894, 128] on button "Edit definition" at bounding box center [859, 124] width 142 height 17
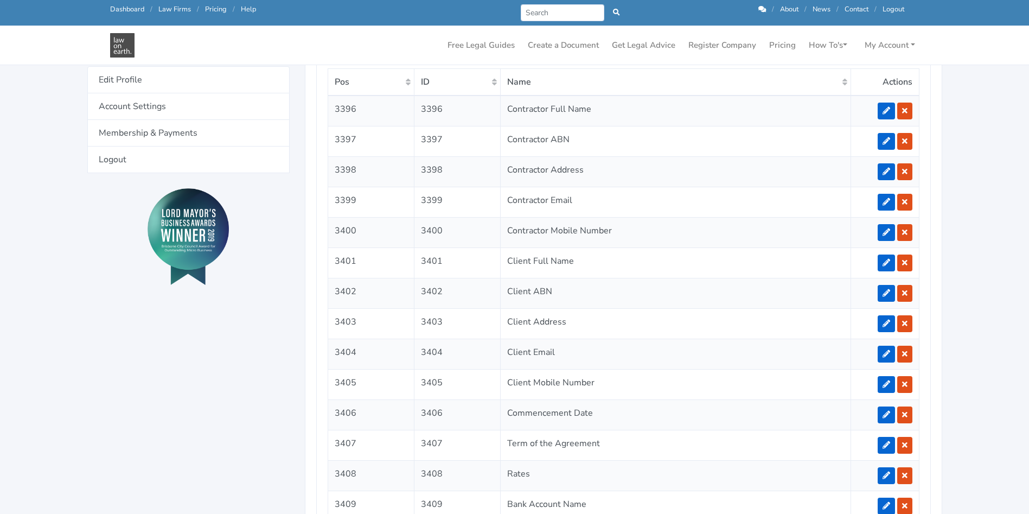
scroll to position [949, 0]
click at [888, 229] on icon at bounding box center [886, 233] width 8 height 8
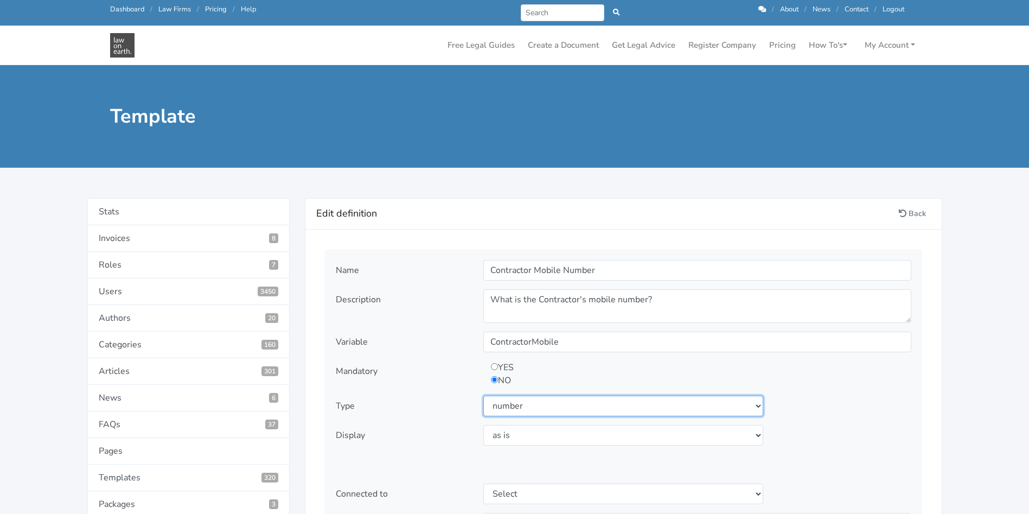
click at [602, 406] on select "Select type text textarea number checkbox compounded date select states" at bounding box center [623, 405] width 280 height 21
select select "text"
click at [483, 395] on select "Select type text textarea number checkbox compounded date select states" at bounding box center [623, 405] width 280 height 21
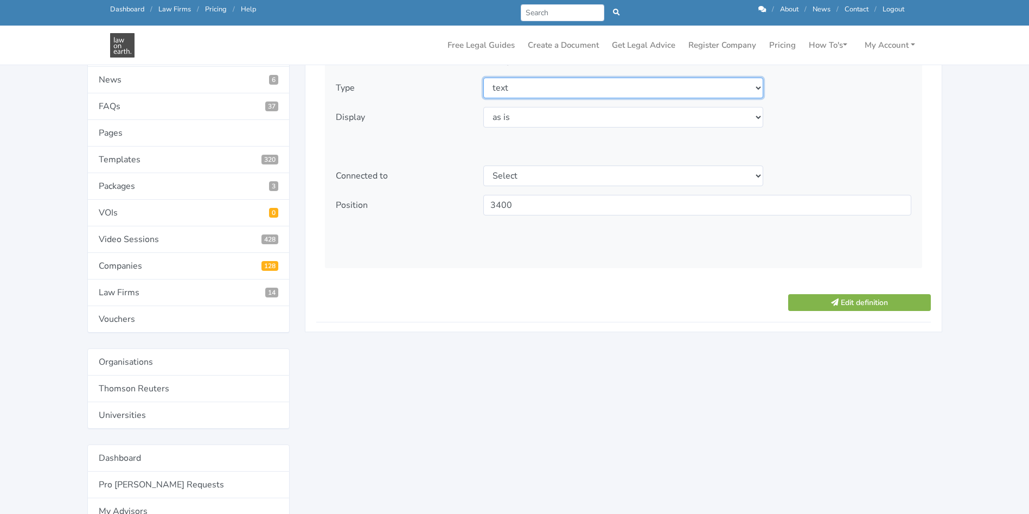
scroll to position [293, 0]
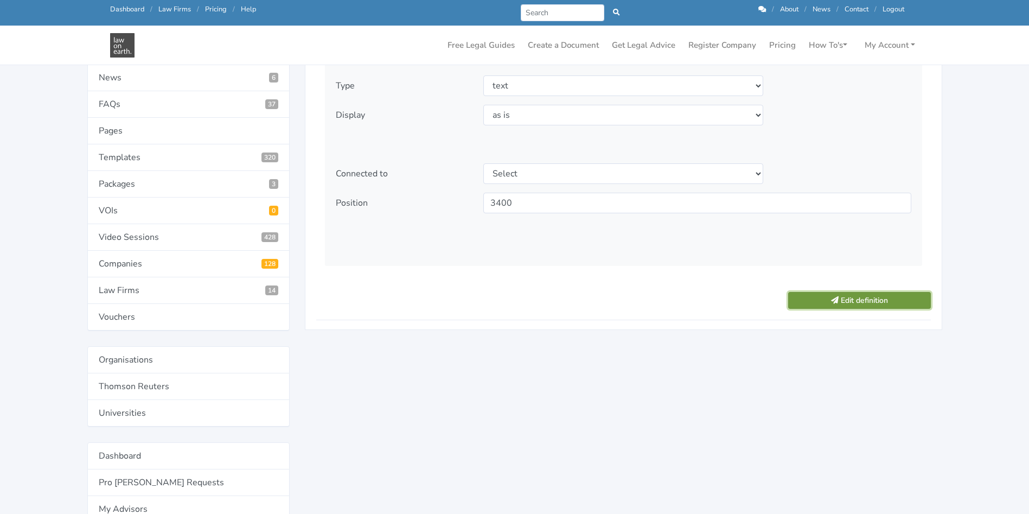
click at [857, 303] on button "Edit definition" at bounding box center [859, 300] width 142 height 17
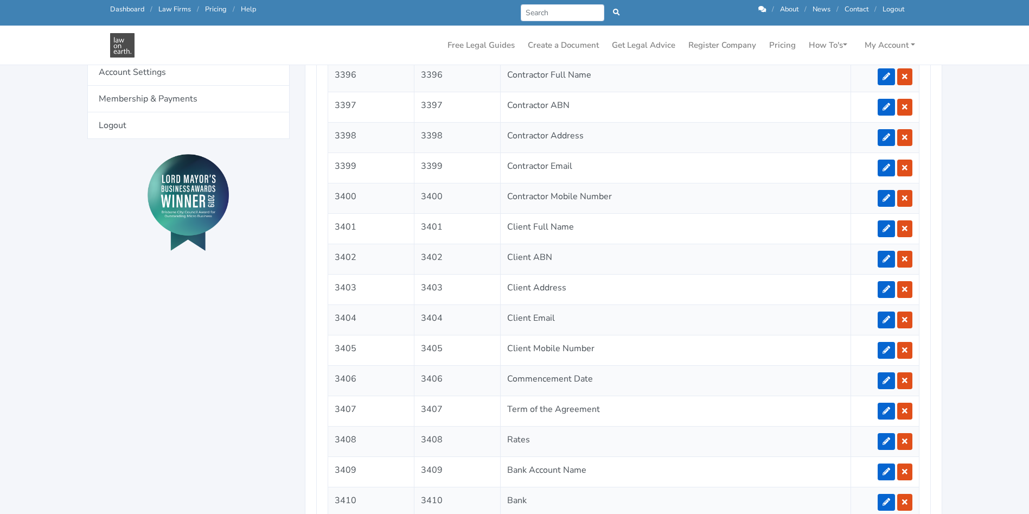
scroll to position [984, 0]
click at [879, 262] on link at bounding box center [885, 259] width 17 height 17
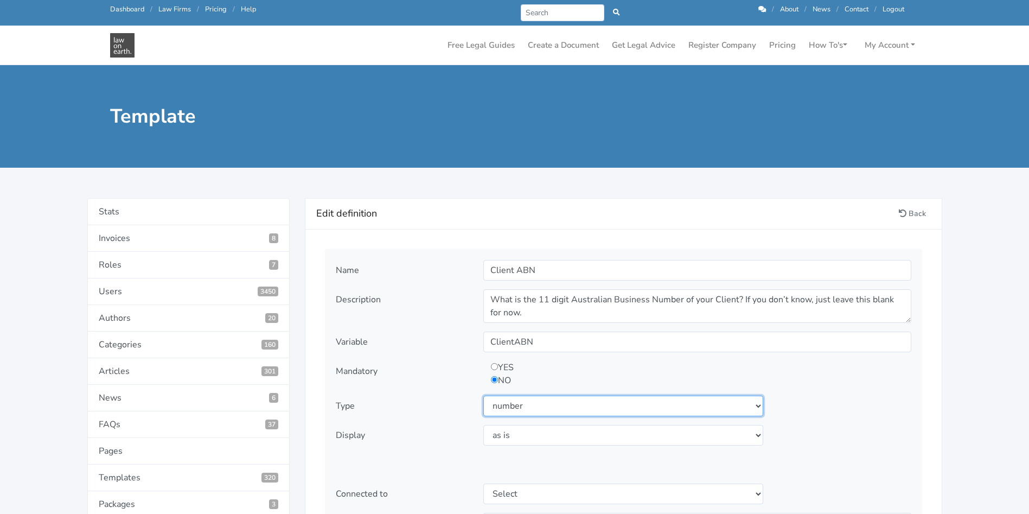
click at [752, 403] on select "Select type text textarea number checkbox compounded date select states" at bounding box center [623, 405] width 280 height 21
select select "text"
click at [483, 395] on select "Select type text textarea number checkbox compounded date select states" at bounding box center [623, 405] width 280 height 21
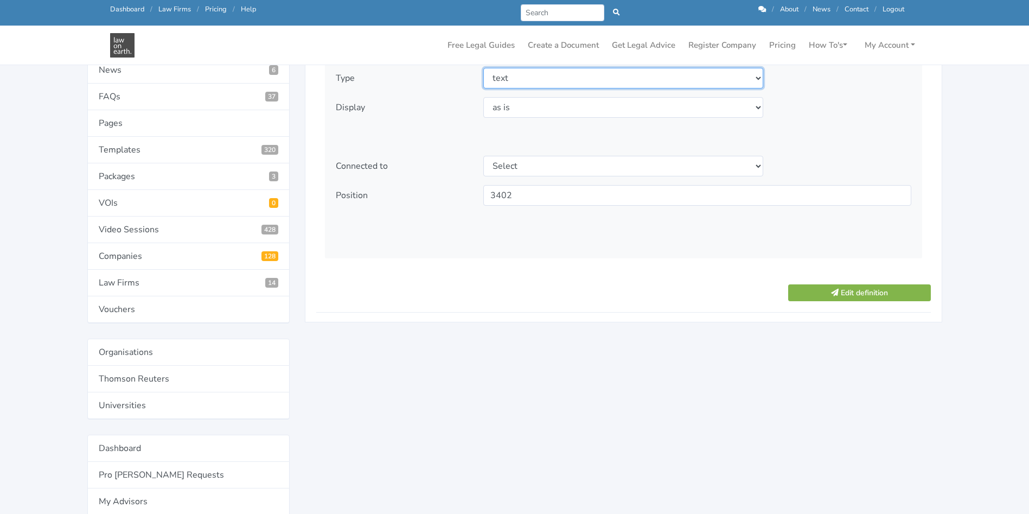
scroll to position [301, 0]
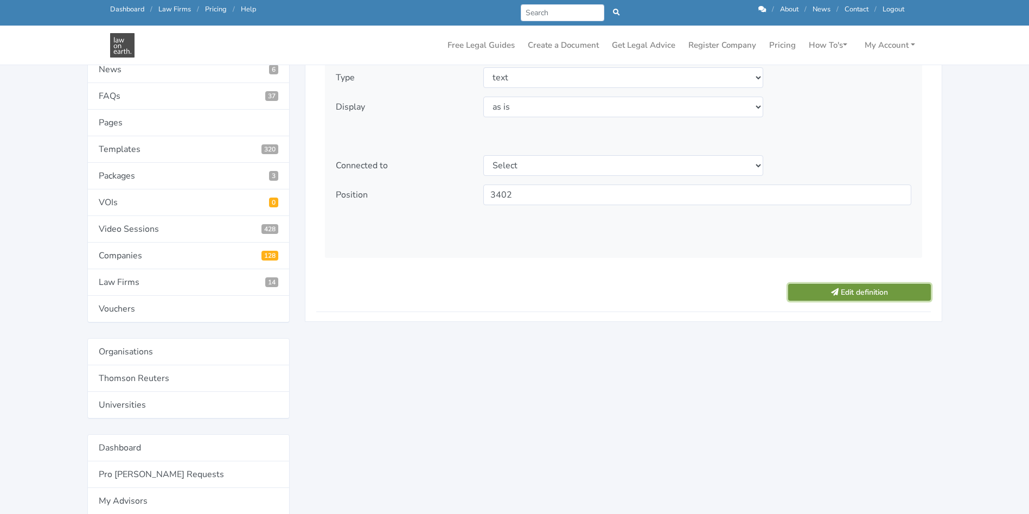
click at [851, 285] on button "Edit definition" at bounding box center [859, 292] width 142 height 17
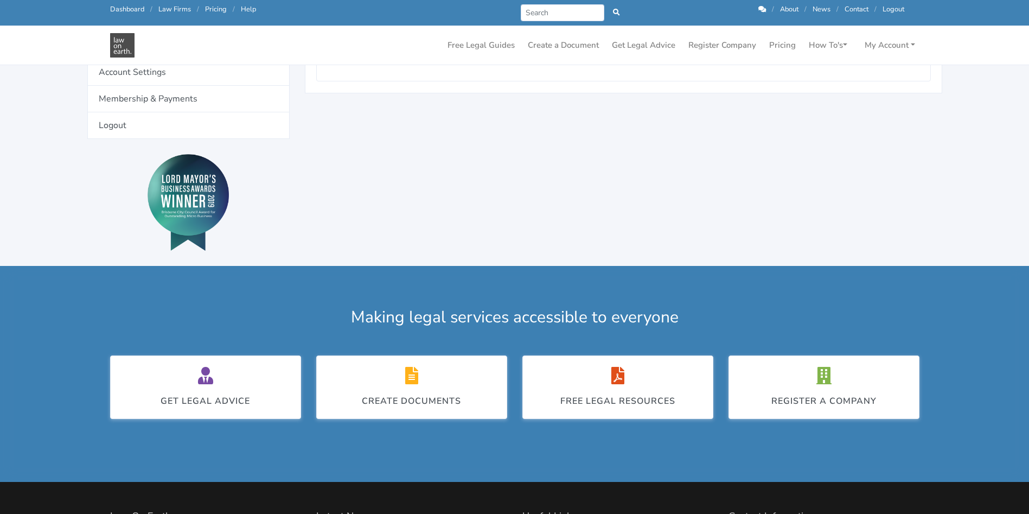
scroll to position [984, 0]
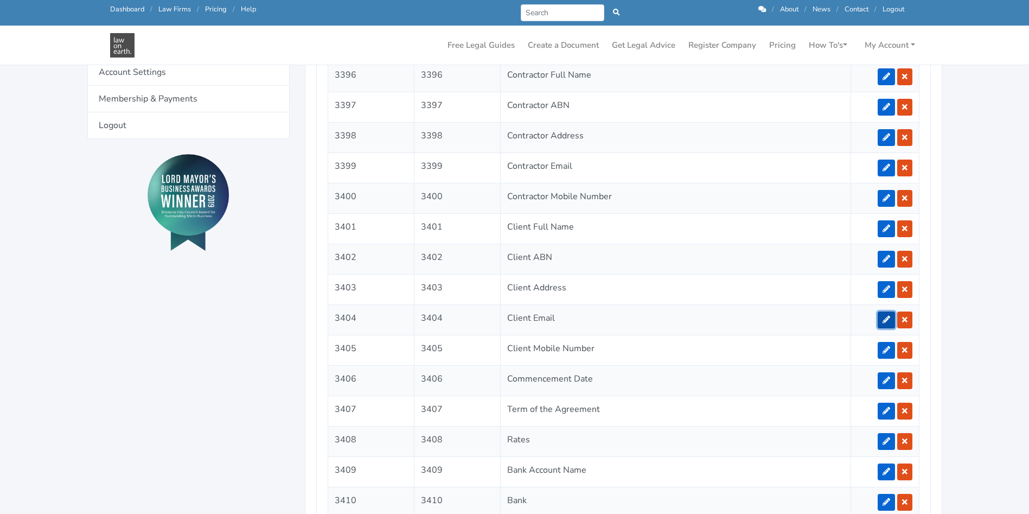
click at [888, 321] on icon at bounding box center [886, 320] width 8 height 8
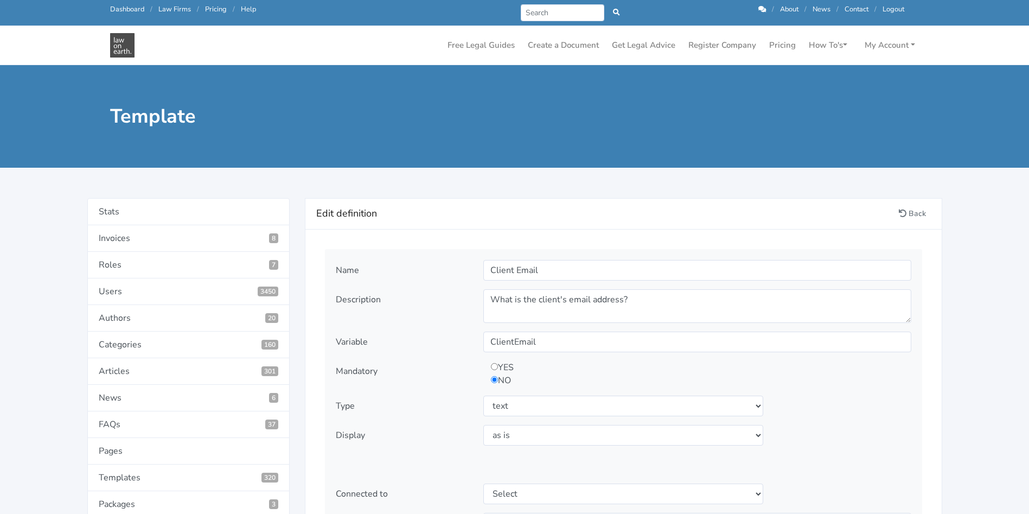
click at [920, 203] on div "Edit definition Back" at bounding box center [623, 213] width 636 height 31
click at [920, 213] on link "Back" at bounding box center [912, 213] width 37 height 17
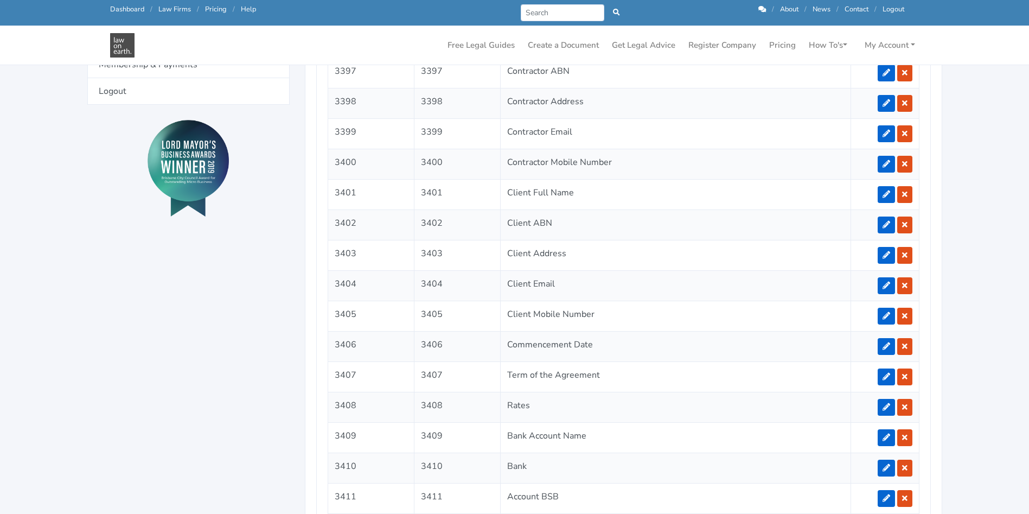
scroll to position [993, 0]
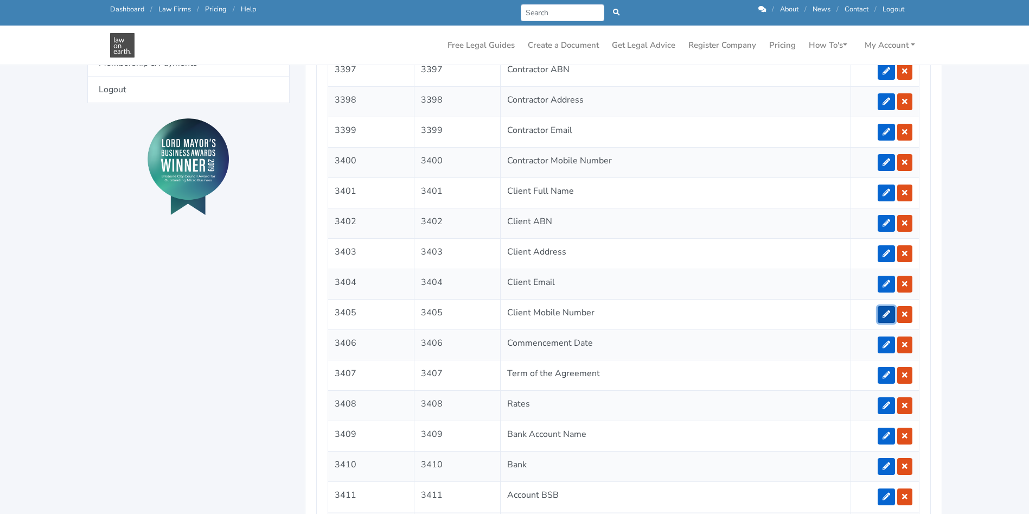
click at [885, 312] on icon at bounding box center [886, 314] width 8 height 8
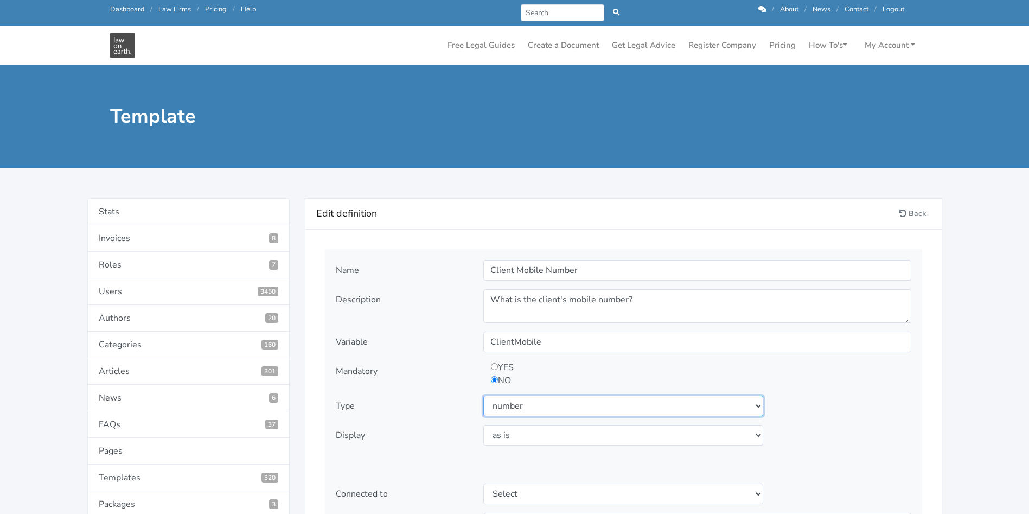
click at [715, 405] on select "Select type text textarea number checkbox compounded date select states" at bounding box center [623, 405] width 280 height 21
select select "text"
click at [483, 395] on select "Select type text textarea number checkbox compounded date select states" at bounding box center [623, 405] width 280 height 21
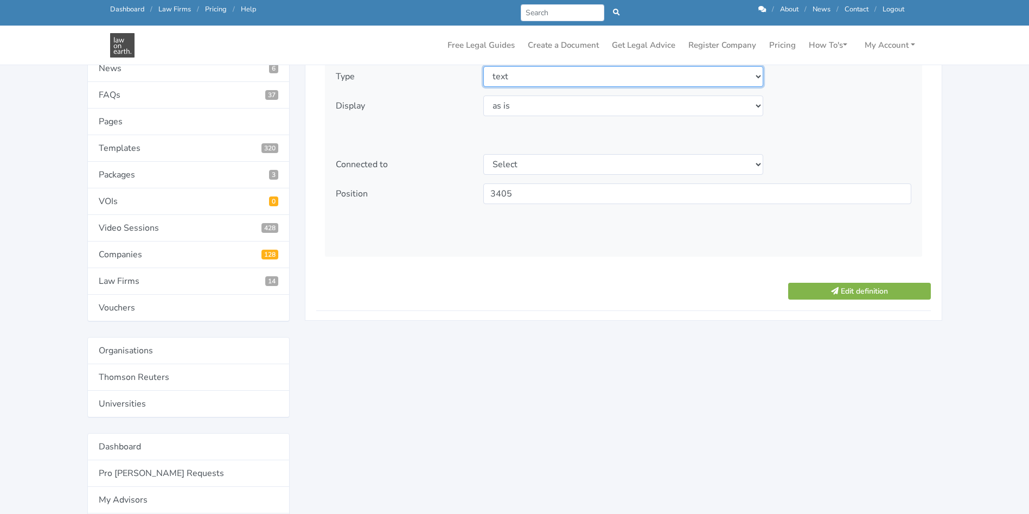
scroll to position [327, 0]
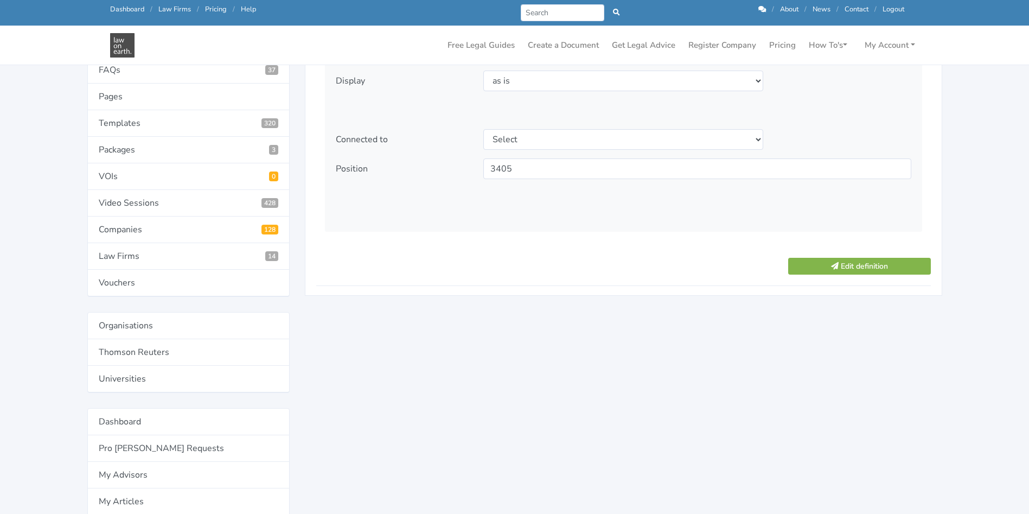
click at [827, 274] on div "Edit definition" at bounding box center [858, 267] width 157 height 19
click at [854, 263] on button "Edit definition" at bounding box center [859, 266] width 142 height 17
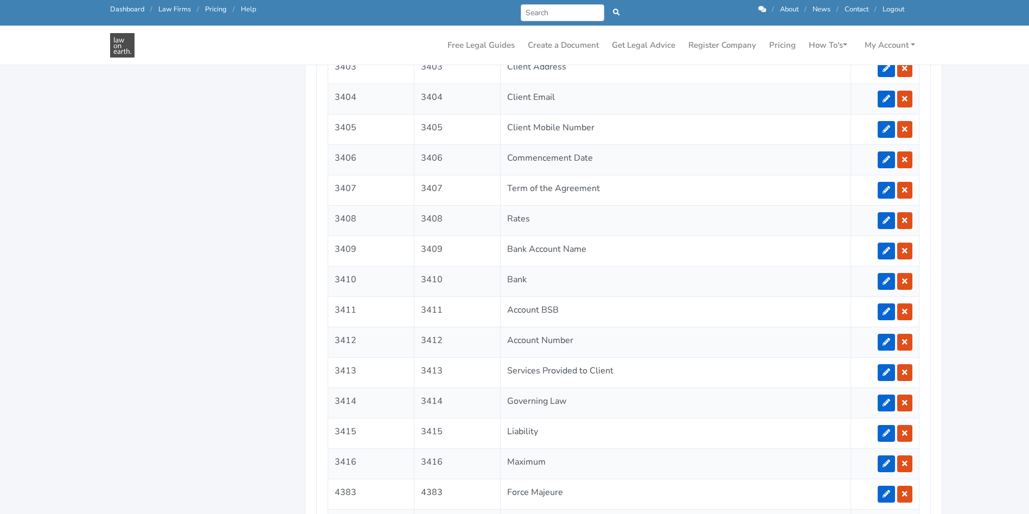
scroll to position [1208, 0]
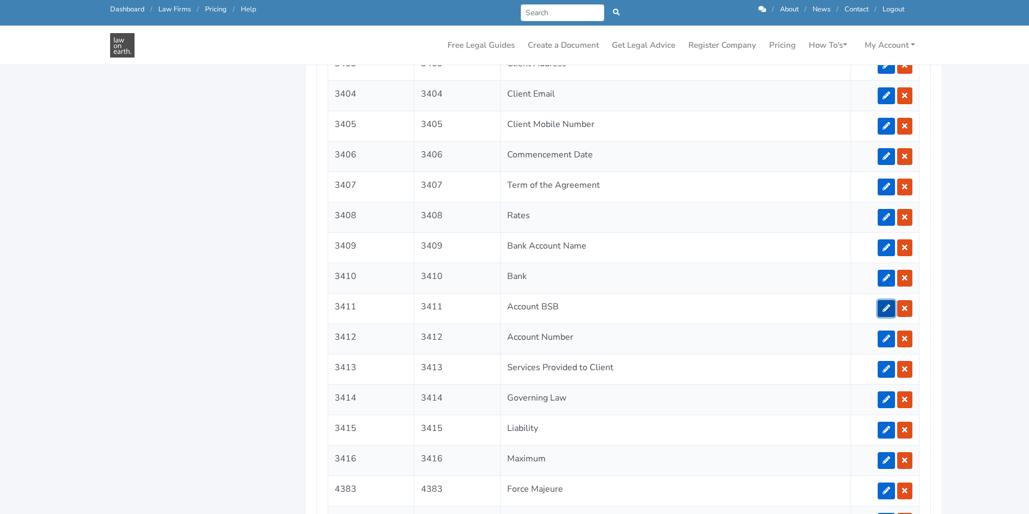
click at [883, 307] on icon at bounding box center [886, 308] width 8 height 8
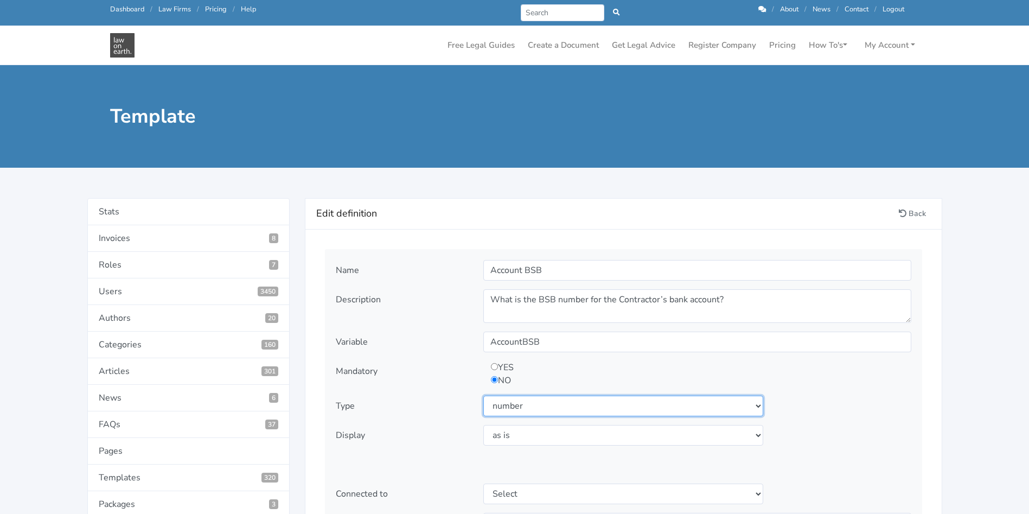
click at [646, 409] on select "Select type text textarea number checkbox compounded date select states" at bounding box center [623, 405] width 280 height 21
select select "text"
click at [483, 395] on select "Select type text textarea number checkbox compounded date select states" at bounding box center [623, 405] width 280 height 21
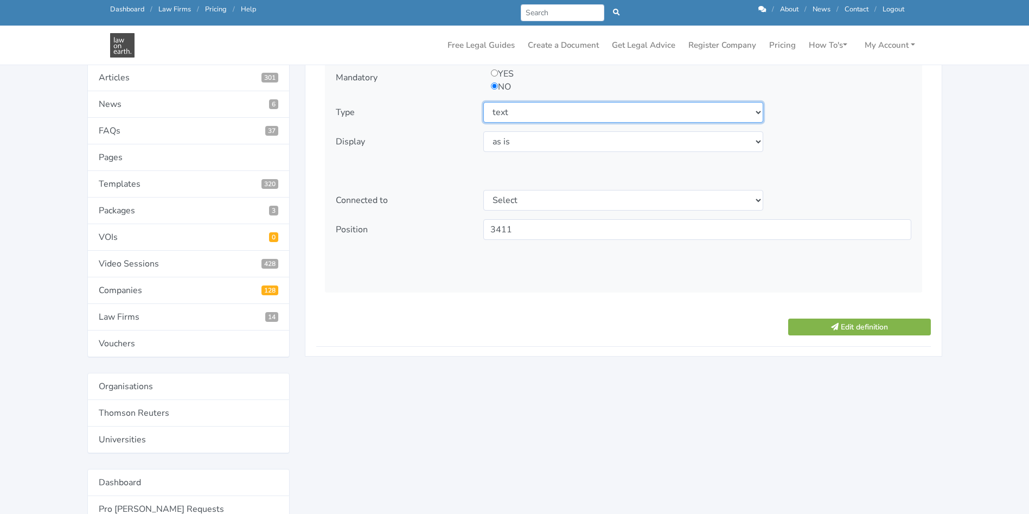
scroll to position [267, 0]
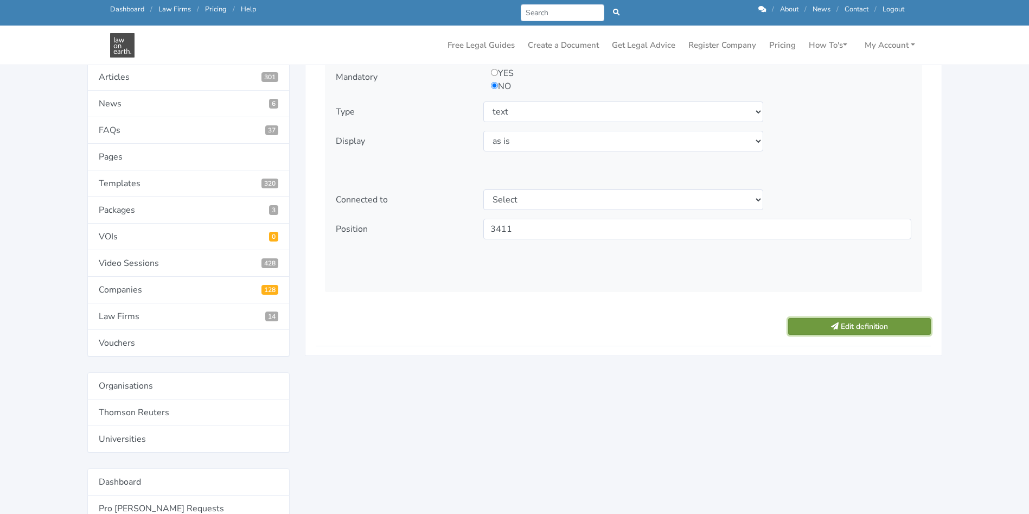
click at [837, 329] on button "Edit definition" at bounding box center [859, 326] width 142 height 17
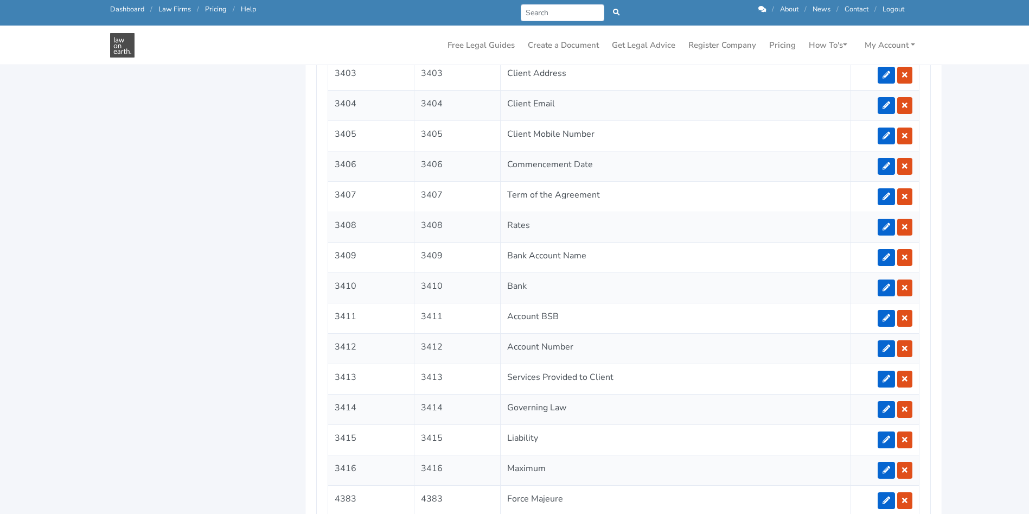
scroll to position [1198, 0]
click at [883, 348] on icon at bounding box center [886, 348] width 8 height 8
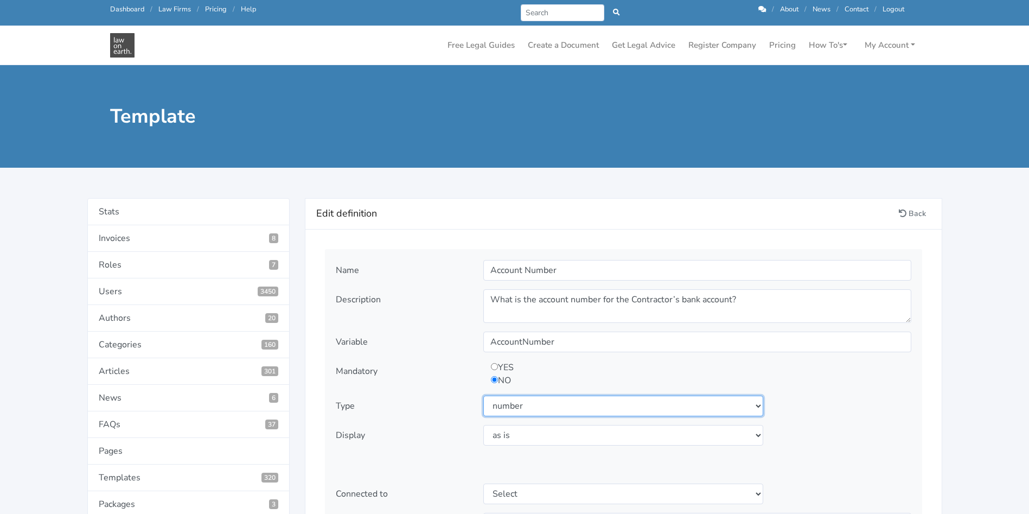
click at [714, 403] on select "Select type text textarea number checkbox compounded date select states" at bounding box center [623, 405] width 280 height 21
select select "text"
click at [483, 395] on select "Select type text textarea number checkbox compounded date select states" at bounding box center [623, 405] width 280 height 21
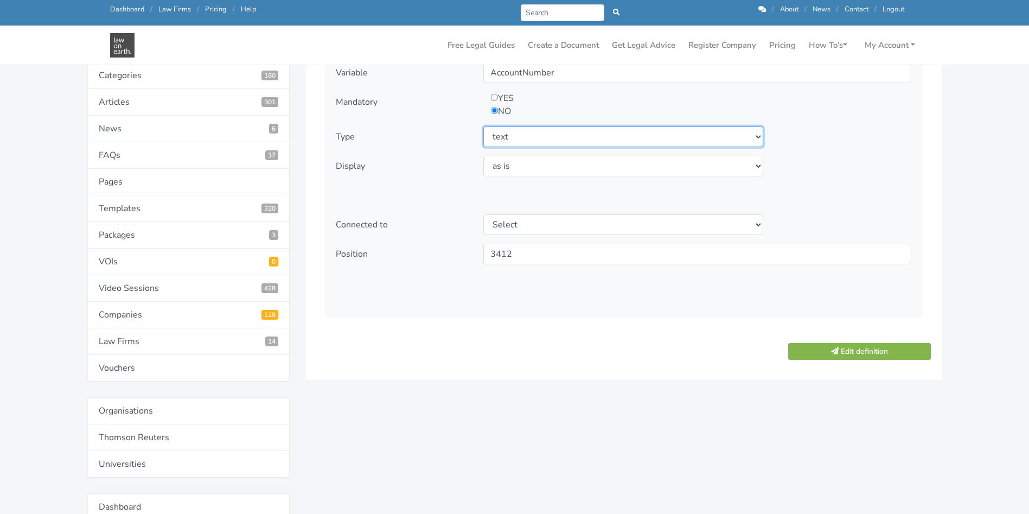
scroll to position [244, 0]
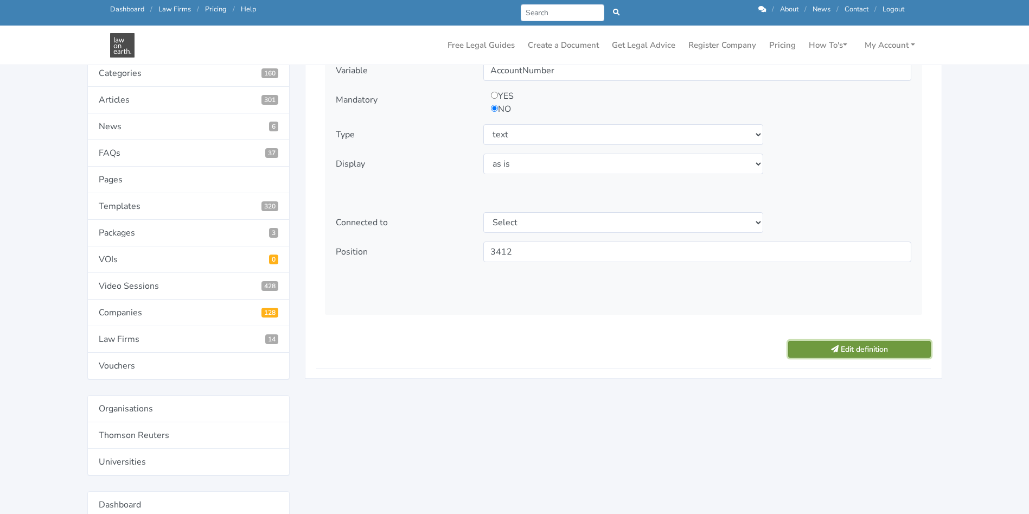
click at [849, 346] on button "Edit definition" at bounding box center [859, 349] width 142 height 17
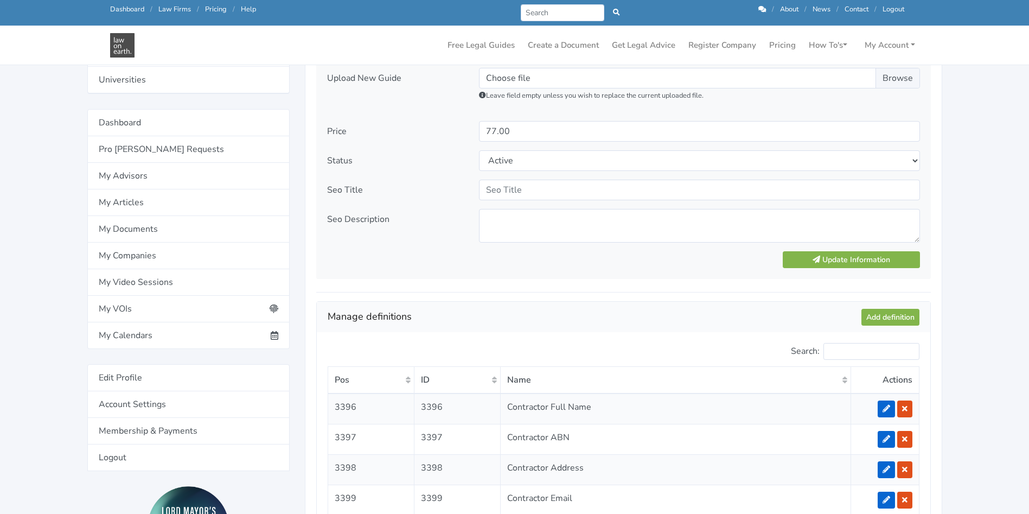
scroll to position [650, 0]
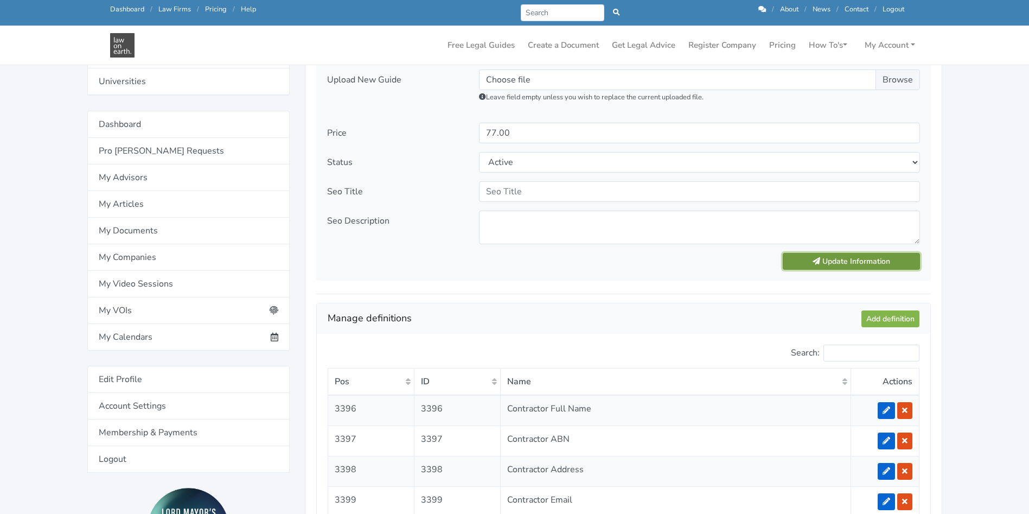
click at [860, 262] on button "Update Information" at bounding box center [850, 261] width 137 height 17
